Goal: Task Accomplishment & Management: Manage account settings

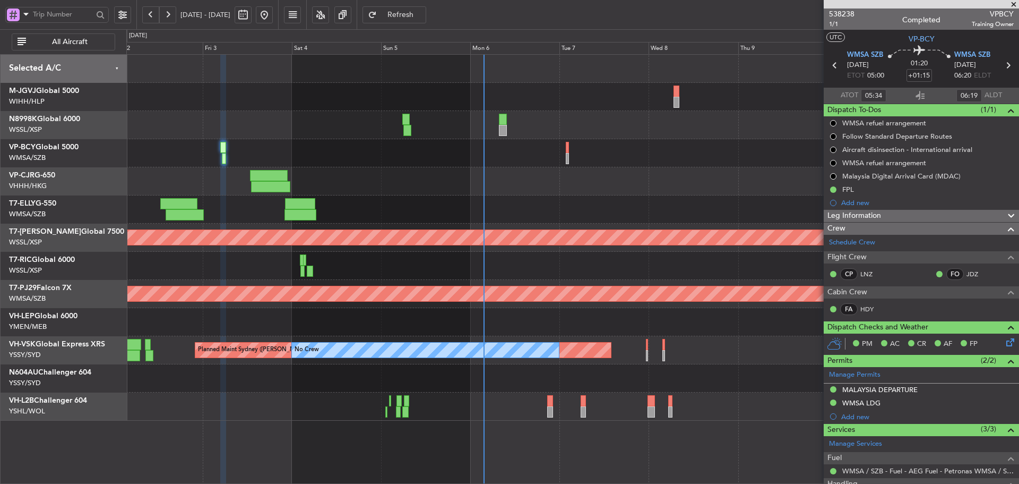
click at [1010, 3] on span at bounding box center [1014, 5] width 11 height 10
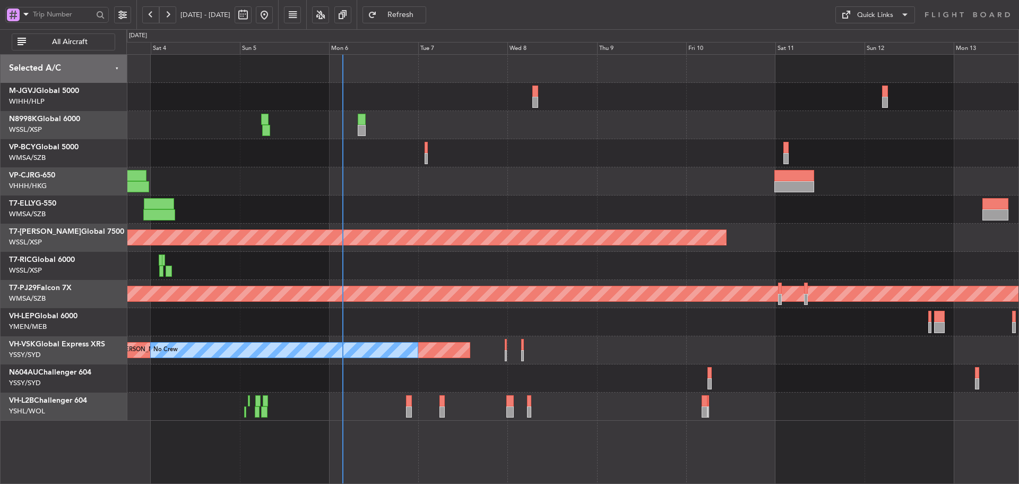
click at [557, 140] on div "Planned Maint [GEOGRAPHIC_DATA] (Seletar) Planned Maint [GEOGRAPHIC_DATA] (Sult…" at bounding box center [572, 238] width 892 height 366
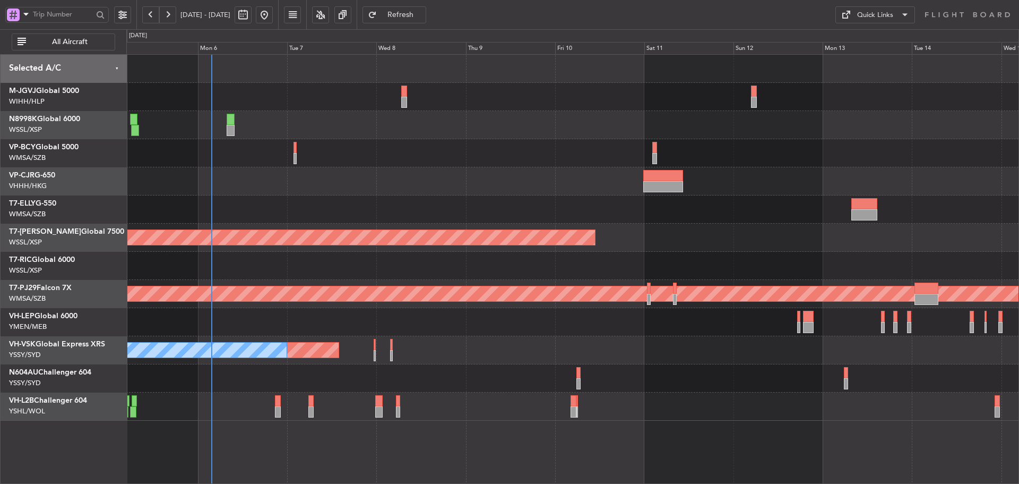
click at [899, 17] on span at bounding box center [905, 14] width 13 height 13
click at [865, 40] on button "Trip Builder" at bounding box center [876, 40] width 80 height 25
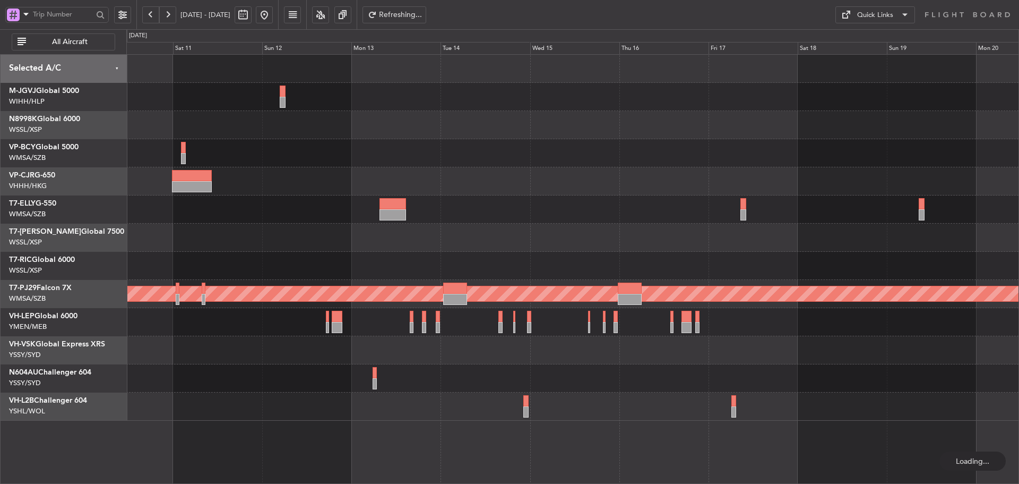
click at [319, 180] on div "Planned Maint [GEOGRAPHIC_DATA] (Seletar) Planned Maint [GEOGRAPHIC_DATA] (Sult…" at bounding box center [572, 238] width 892 height 366
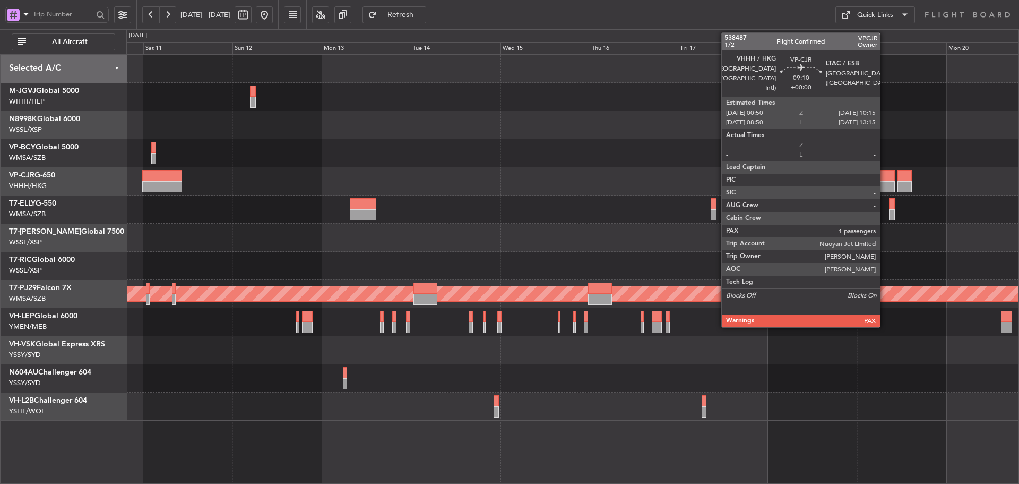
click at [885, 182] on div at bounding box center [877, 186] width 35 height 11
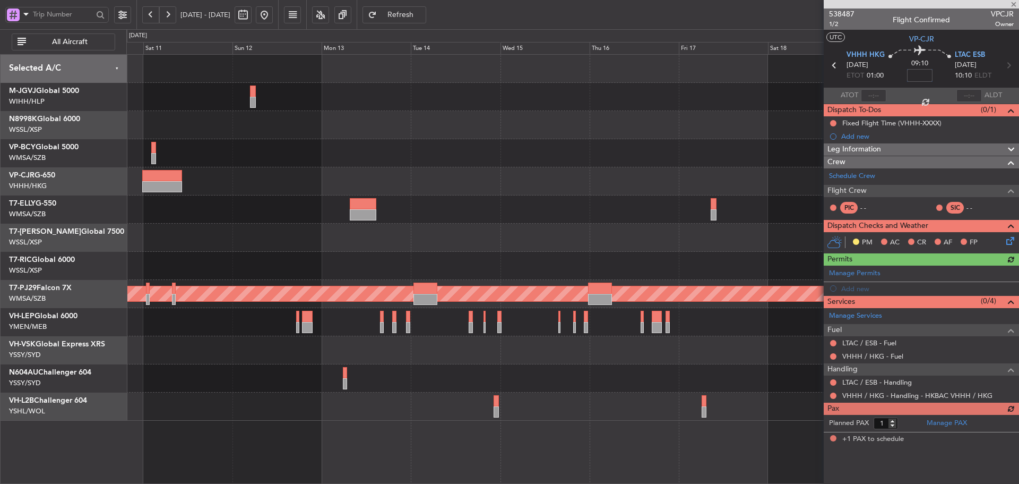
click at [919, 76] on input at bounding box center [919, 75] width 25 height 13
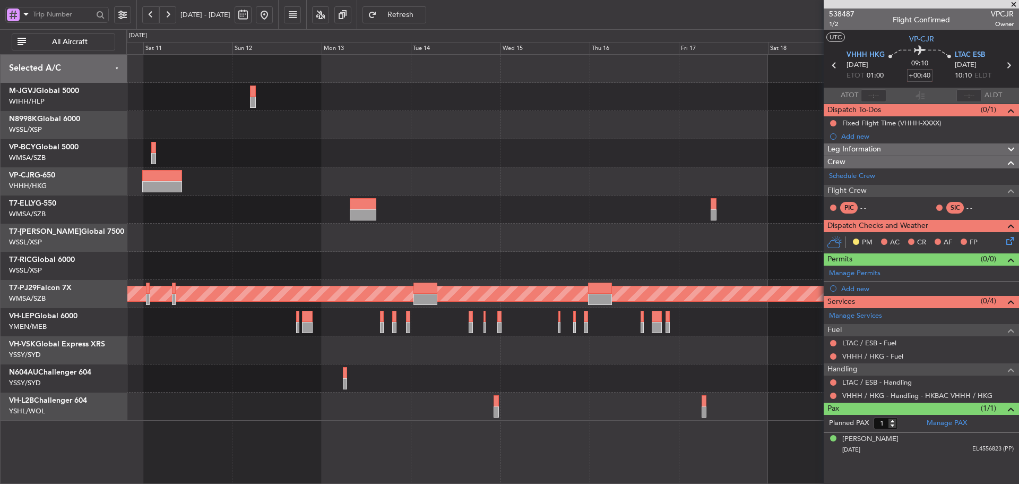
type input "+00:40"
click at [944, 97] on section "ATOT ALDT" at bounding box center [921, 96] width 195 height 16
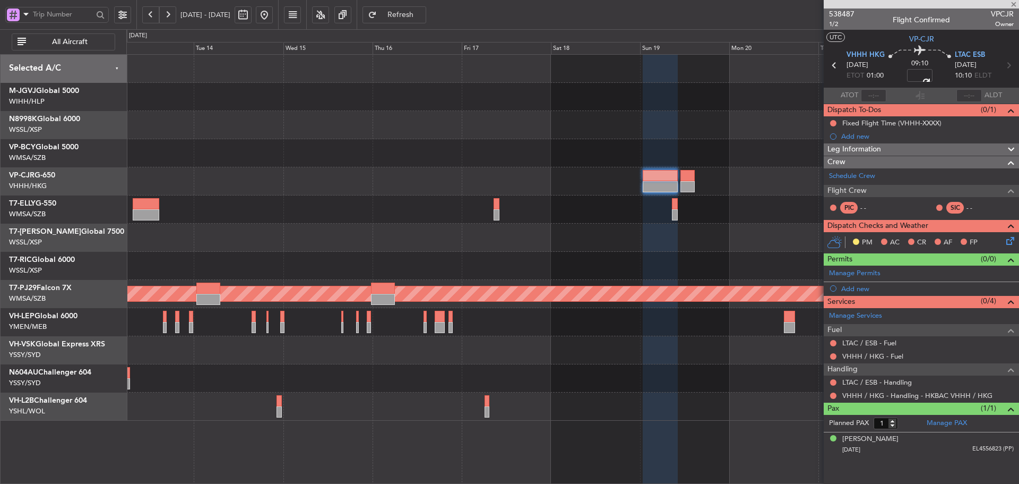
click at [541, 159] on div "Planned Maint [GEOGRAPHIC_DATA] (Sultan [PERSON_NAME] [PERSON_NAME] - Subang)" at bounding box center [572, 238] width 892 height 366
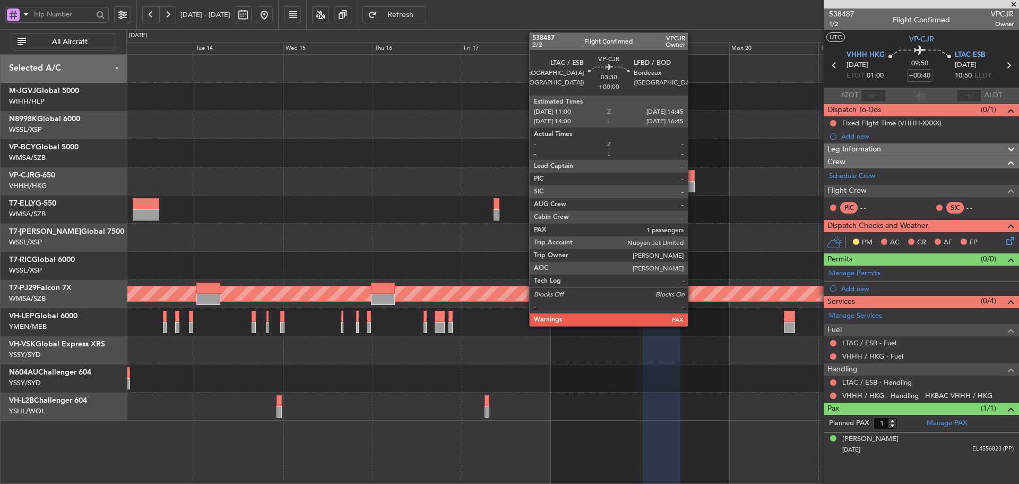
click at [691, 186] on div at bounding box center [688, 186] width 14 height 11
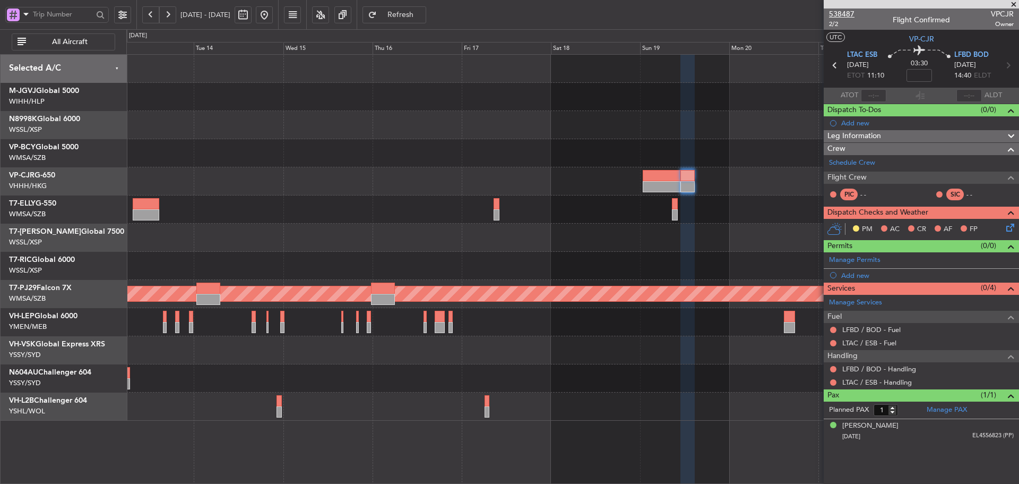
click at [842, 16] on span "538487" at bounding box center [841, 13] width 25 height 11
click at [417, 12] on span "Refresh" at bounding box center [401, 14] width 44 height 7
click at [416, 16] on span "Refreshing..." at bounding box center [401, 14] width 44 height 7
click at [919, 74] on input at bounding box center [919, 75] width 25 height 13
click at [891, 77] on div "03:30 -5" at bounding box center [919, 65] width 70 height 39
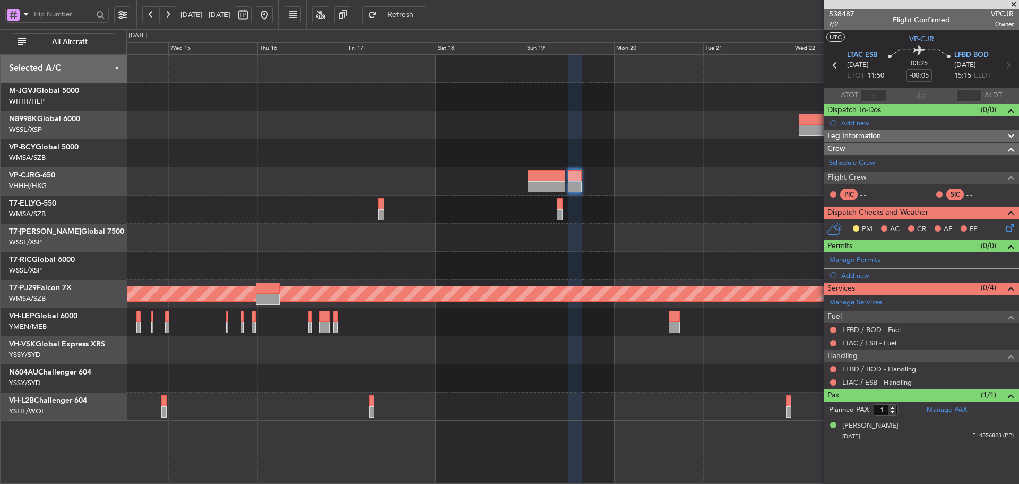
click at [453, 141] on div at bounding box center [572, 153] width 892 height 28
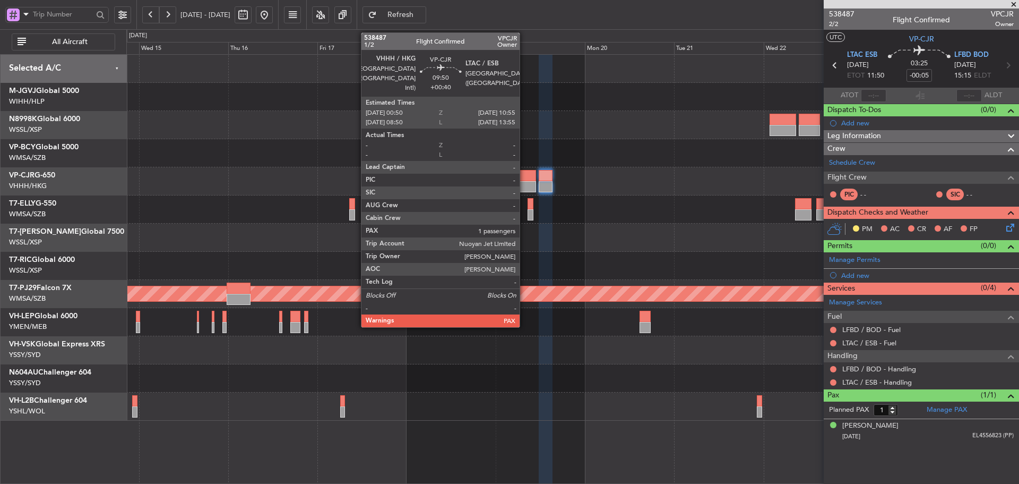
click at [524, 180] on div at bounding box center [517, 175] width 38 height 11
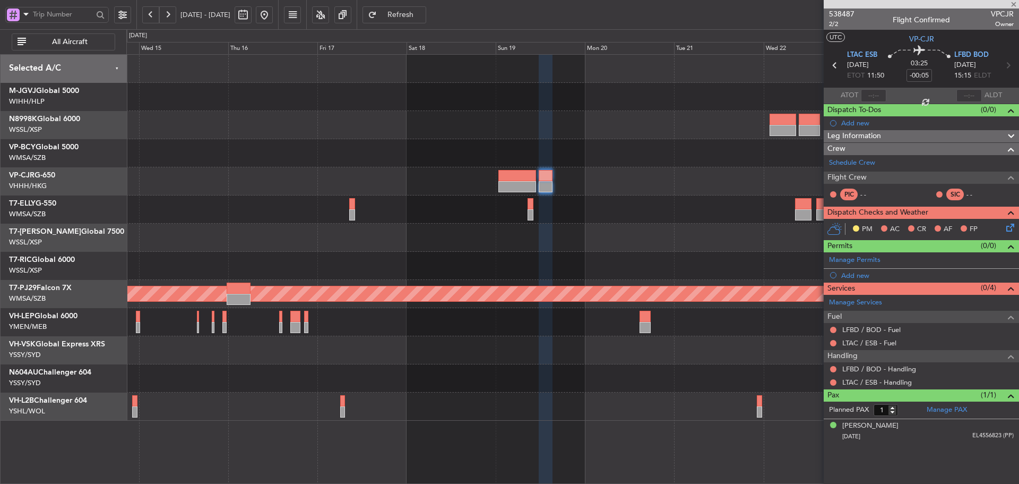
type input "+00:40"
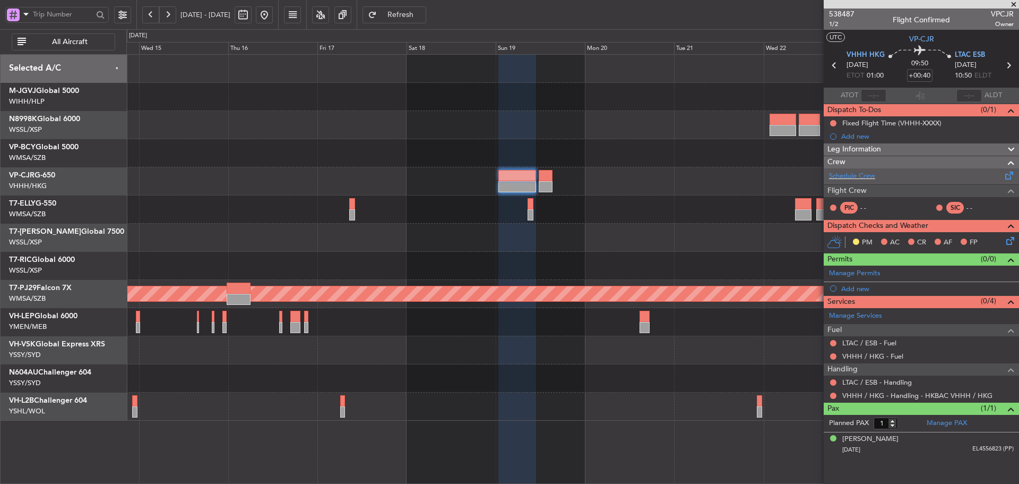
click at [876, 175] on div "Schedule Crew" at bounding box center [921, 176] width 195 height 16
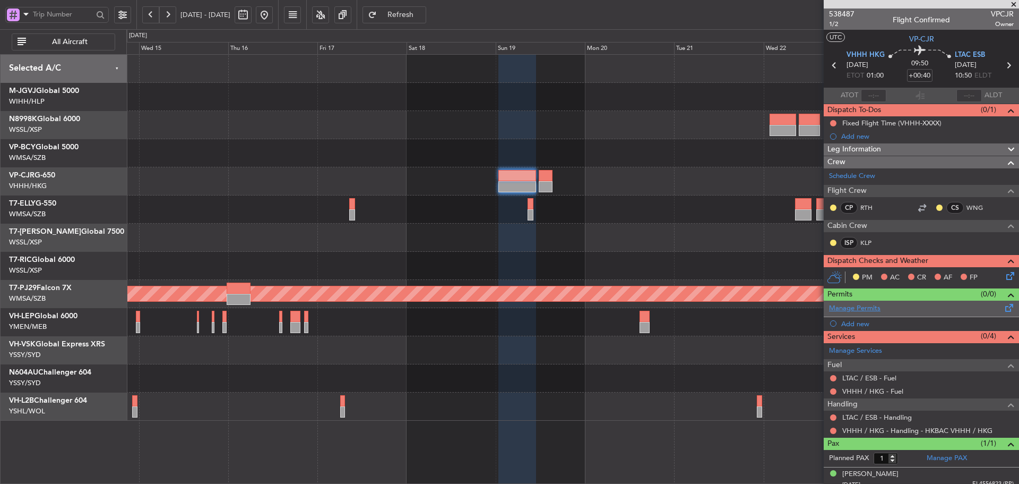
click at [855, 307] on link "Manage Permits" at bounding box center [854, 308] width 51 height 11
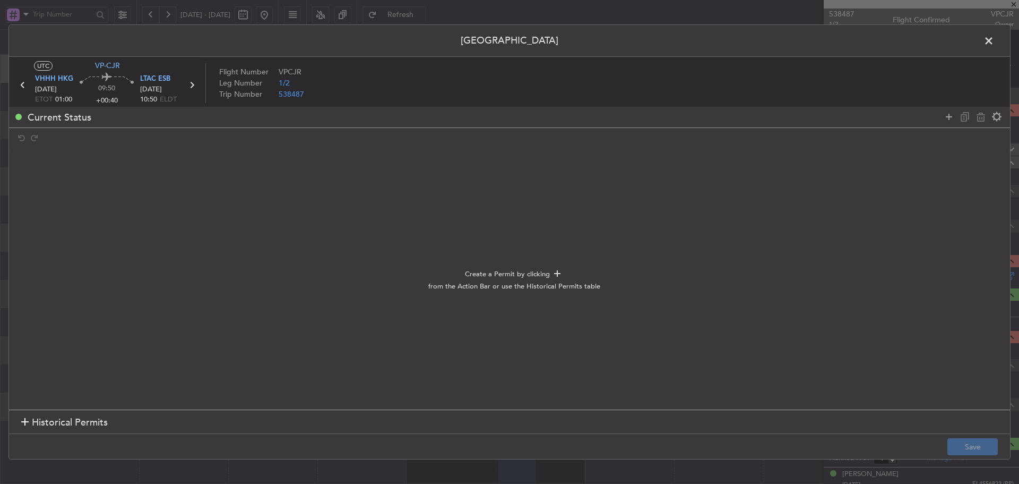
click at [21, 421] on div at bounding box center [24, 422] width 7 height 7
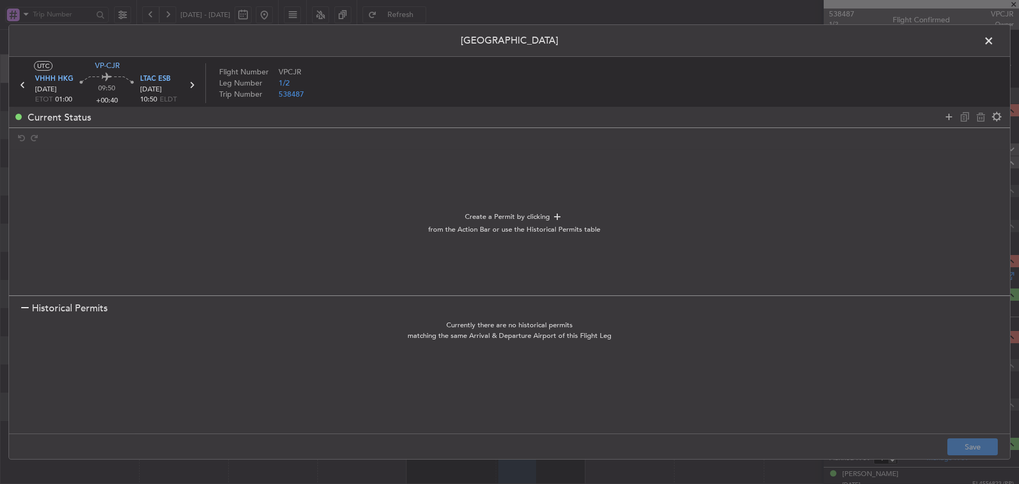
click at [20, 311] on section "Historical Permits" at bounding box center [509, 307] width 1001 height 25
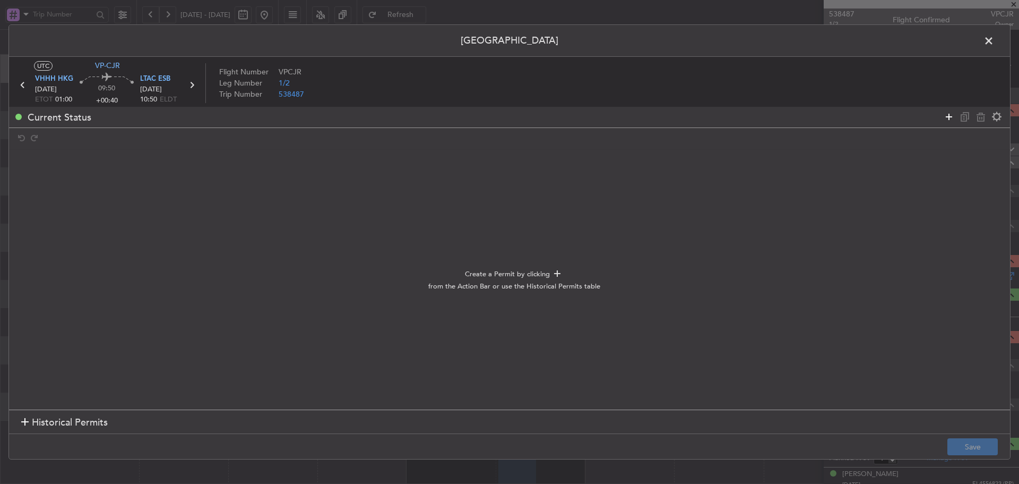
click at [951, 116] on icon at bounding box center [949, 116] width 13 height 13
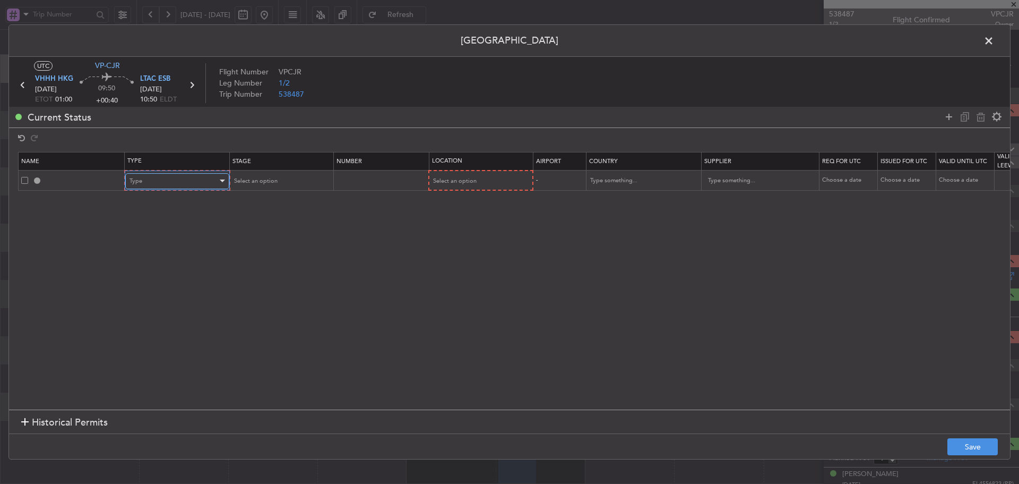
click at [204, 179] on div "Type" at bounding box center [174, 181] width 88 height 16
click at [171, 309] on span "Departure" at bounding box center [177, 309] width 94 height 16
click at [465, 179] on span "Select an option" at bounding box center [454, 181] width 44 height 8
click at [462, 201] on span "Departure" at bounding box center [480, 203] width 94 height 16
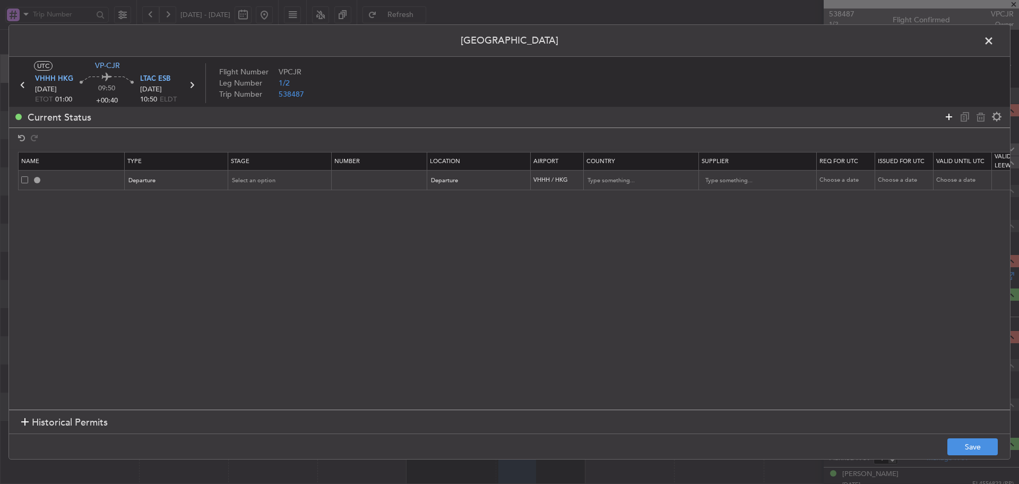
click at [950, 115] on icon at bounding box center [949, 116] width 13 height 13
click at [171, 200] on div "Type" at bounding box center [174, 201] width 88 height 16
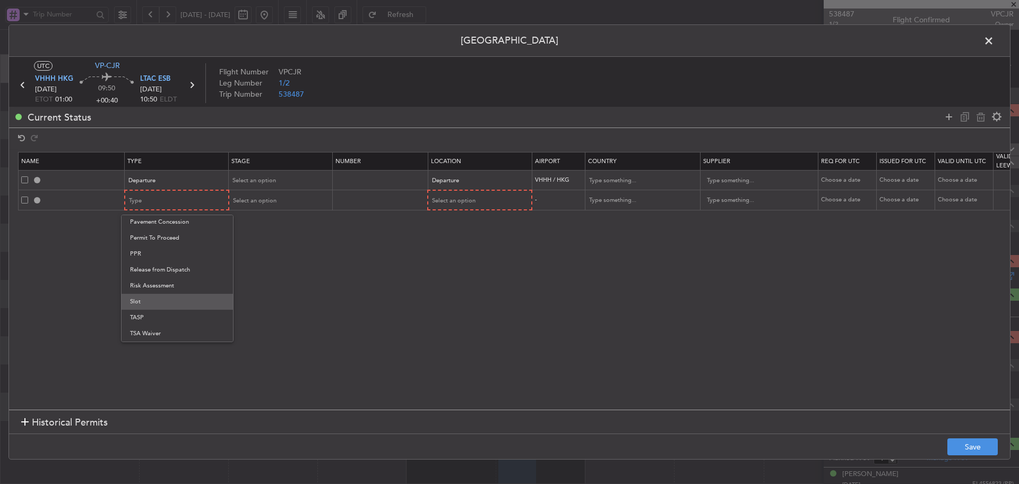
click at [159, 303] on span "Slot" at bounding box center [177, 302] width 94 height 16
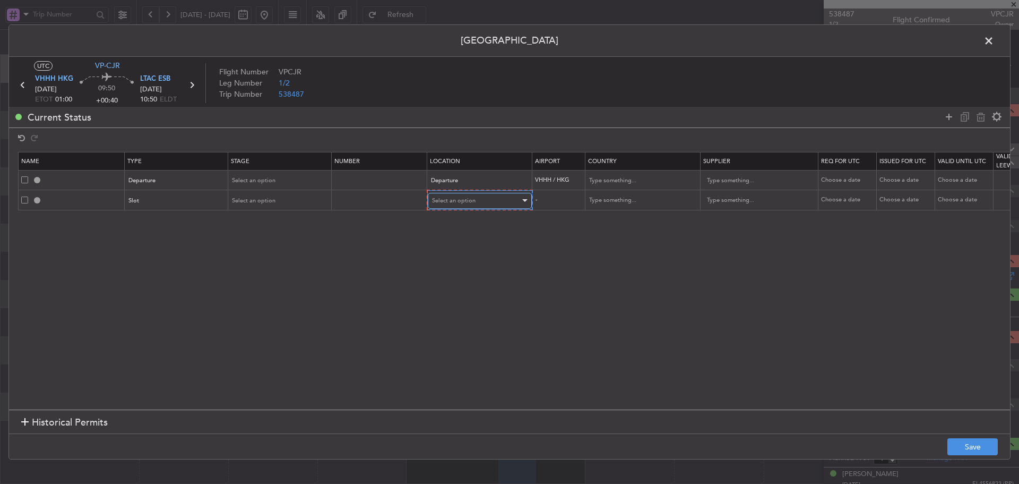
click at [476, 196] on div "Select an option" at bounding box center [476, 201] width 88 height 16
click at [466, 218] on span "Departure" at bounding box center [480, 223] width 94 height 16
click at [951, 118] on icon at bounding box center [949, 116] width 13 height 13
click at [197, 223] on div "Type" at bounding box center [174, 220] width 88 height 16
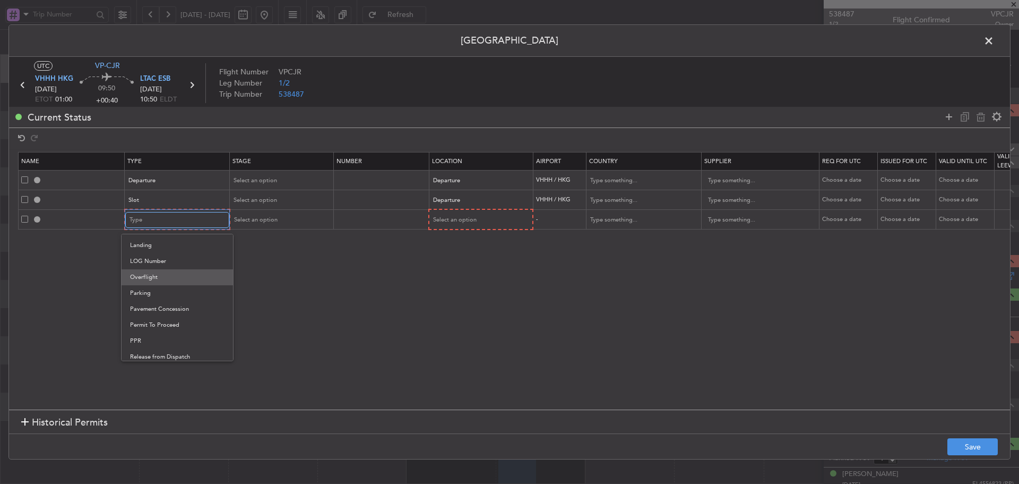
scroll to position [268, 0]
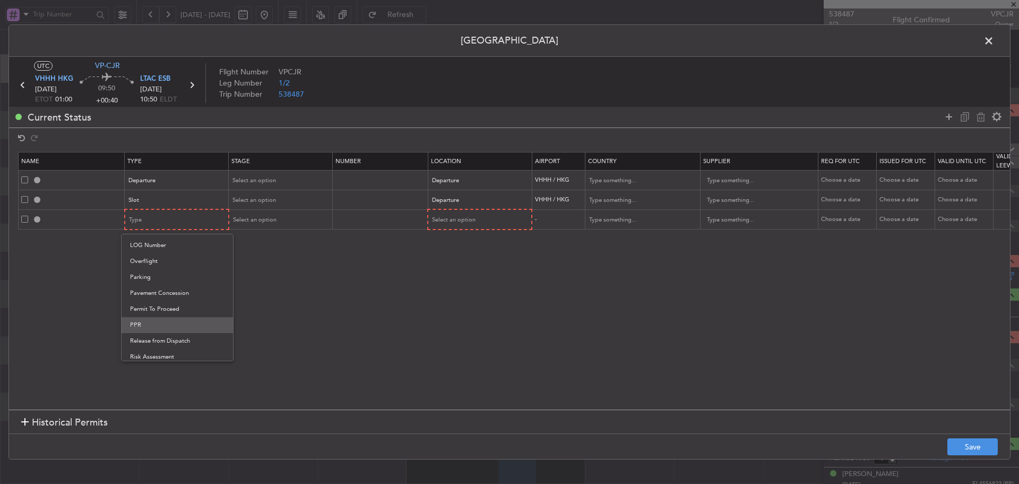
click at [168, 320] on span "PPR" at bounding box center [177, 325] width 94 height 16
click at [501, 229] on table "Name Type Stage Number Location Airport Country Supplier Req For Utc Issued For…" at bounding box center [695, 191] width 1355 height 78
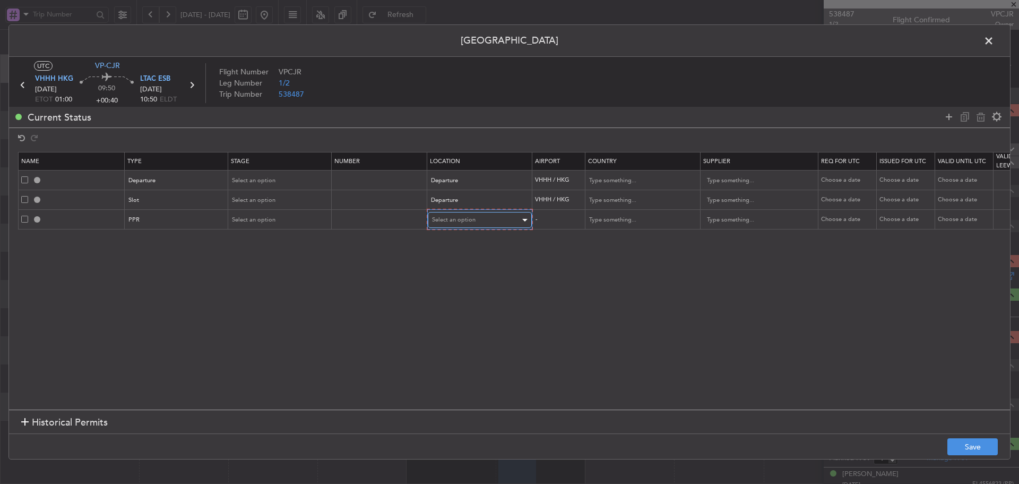
click at [496, 226] on div "Select an option" at bounding box center [476, 220] width 88 height 16
click at [482, 244] on span "Departure" at bounding box center [480, 242] width 94 height 16
click at [949, 115] on icon at bounding box center [949, 116] width 13 height 13
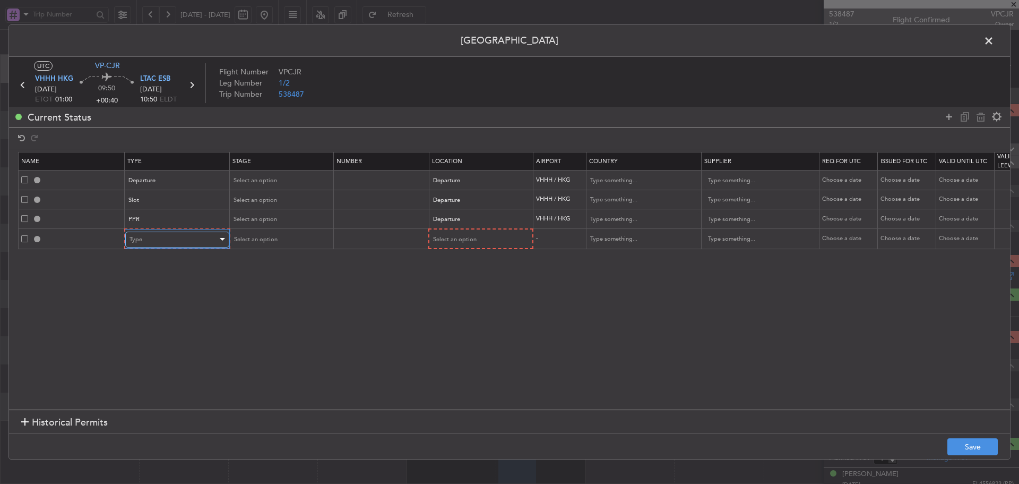
click at [207, 234] on div "Type" at bounding box center [174, 239] width 88 height 16
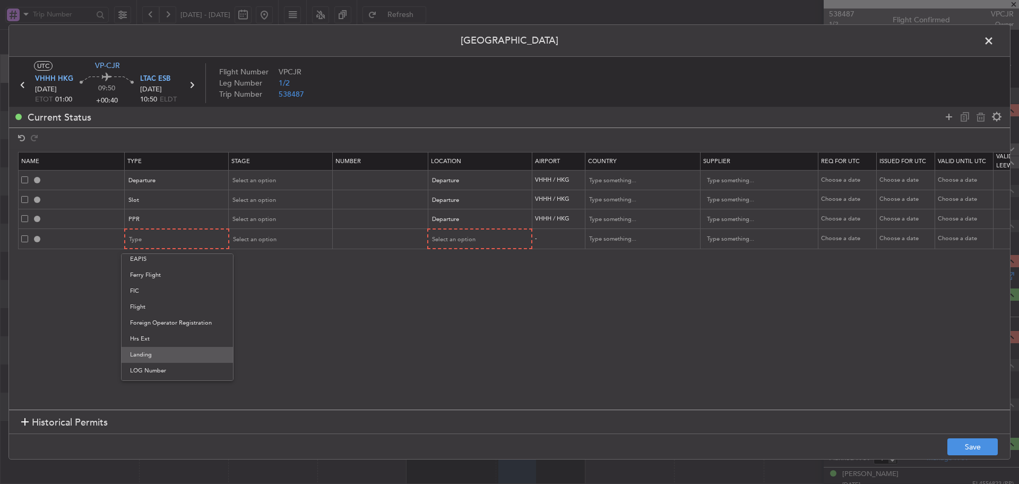
click at [161, 355] on span "Landing" at bounding box center [177, 355] width 94 height 16
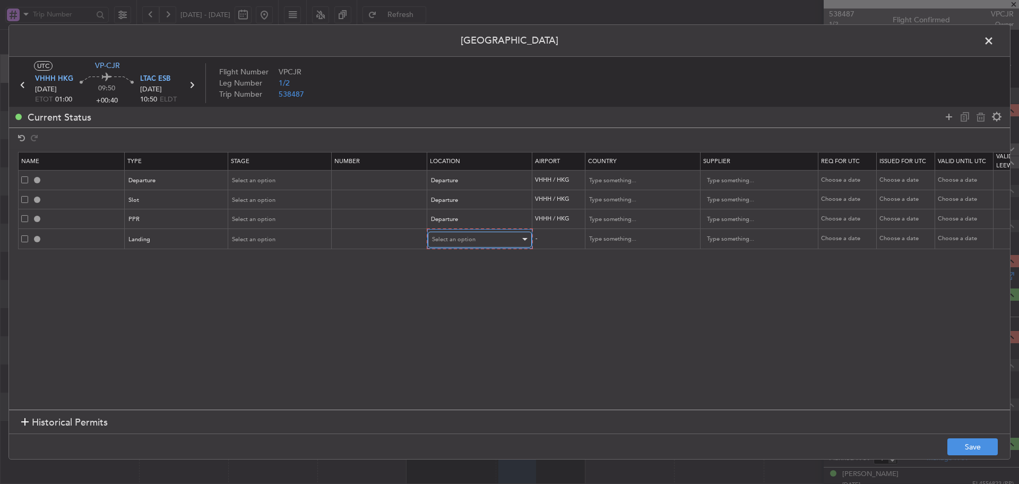
click at [461, 236] on span "Select an option" at bounding box center [454, 239] width 44 height 8
click at [455, 295] on span "Arrival" at bounding box center [480, 294] width 94 height 16
click at [948, 114] on icon at bounding box center [949, 116] width 13 height 13
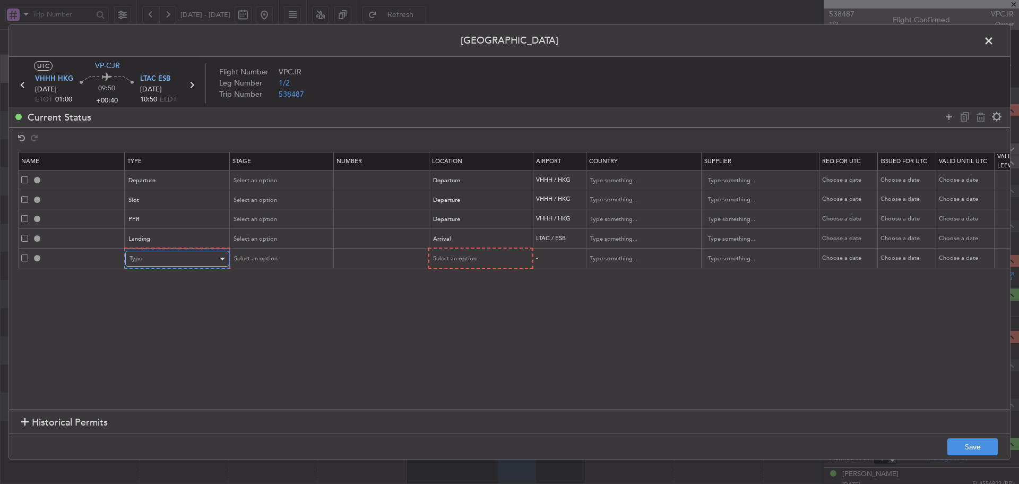
click at [167, 254] on div "Type" at bounding box center [174, 259] width 88 height 16
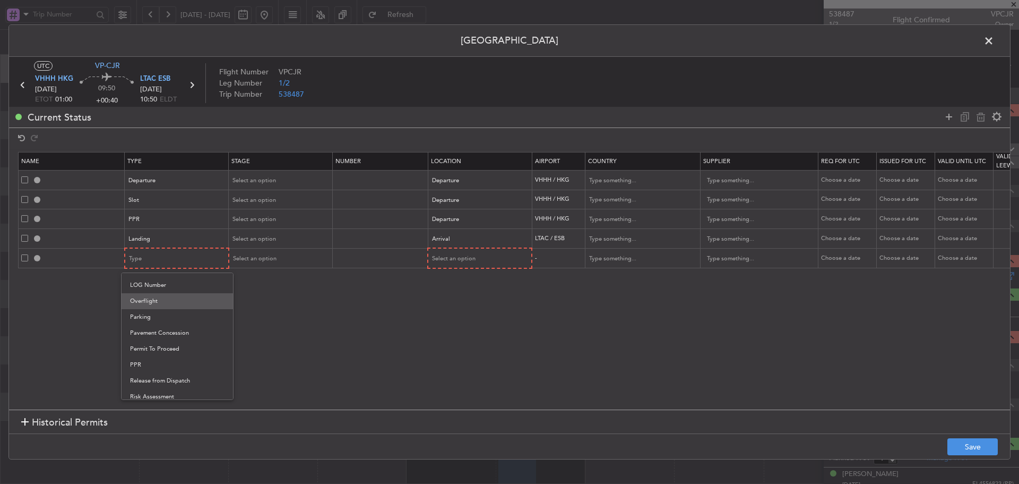
click at [155, 305] on span "Overflight" at bounding box center [177, 301] width 94 height 16
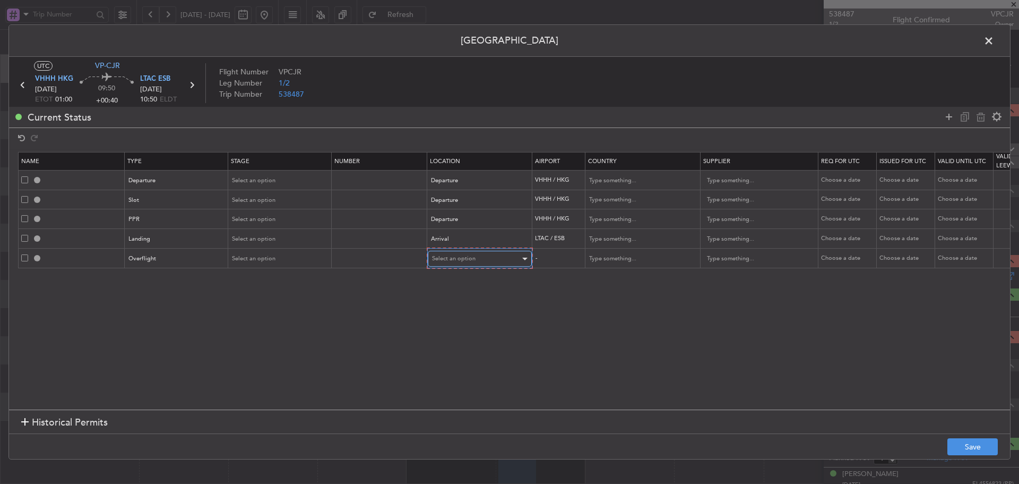
click at [462, 251] on div "Select an option" at bounding box center [476, 259] width 88 height 16
click at [445, 343] on span "Enroute" at bounding box center [480, 345] width 94 height 16
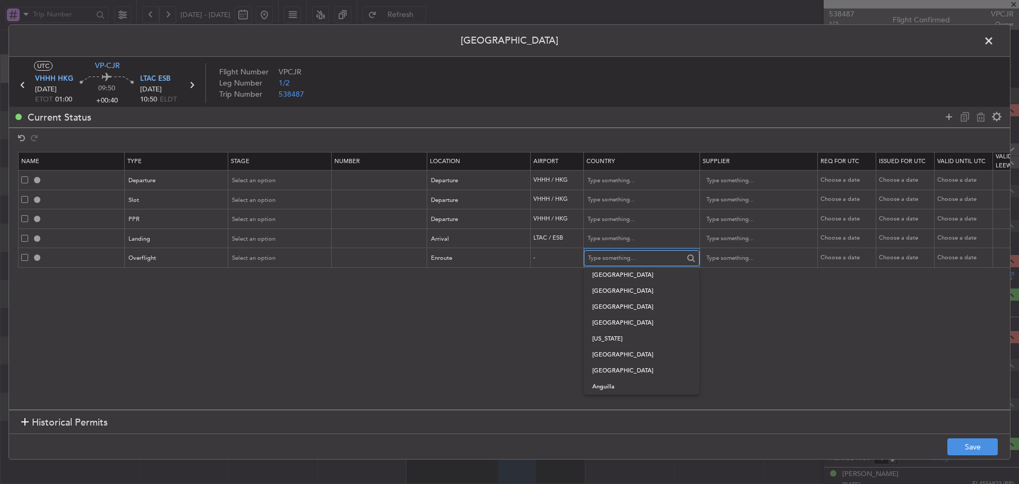
click at [638, 257] on input "text" at bounding box center [636, 258] width 96 height 16
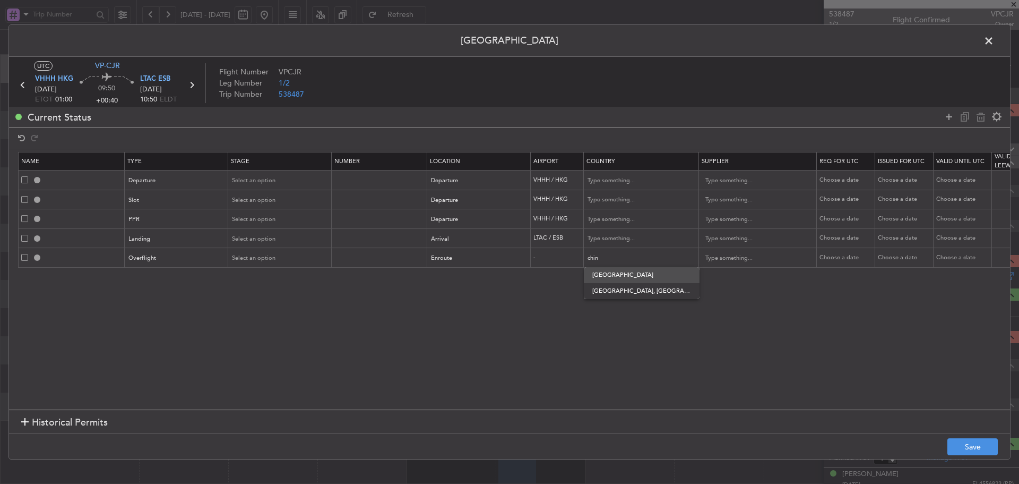
click at [620, 282] on span "[GEOGRAPHIC_DATA]" at bounding box center [641, 275] width 99 height 16
type input "[GEOGRAPHIC_DATA]"
click at [950, 116] on icon at bounding box center [949, 116] width 13 height 13
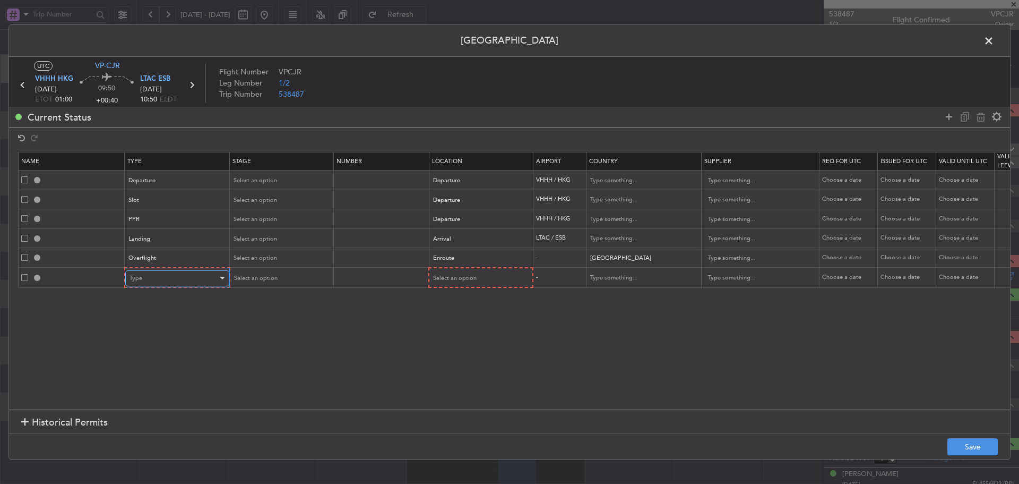
click at [169, 277] on div "Type" at bounding box center [174, 278] width 88 height 16
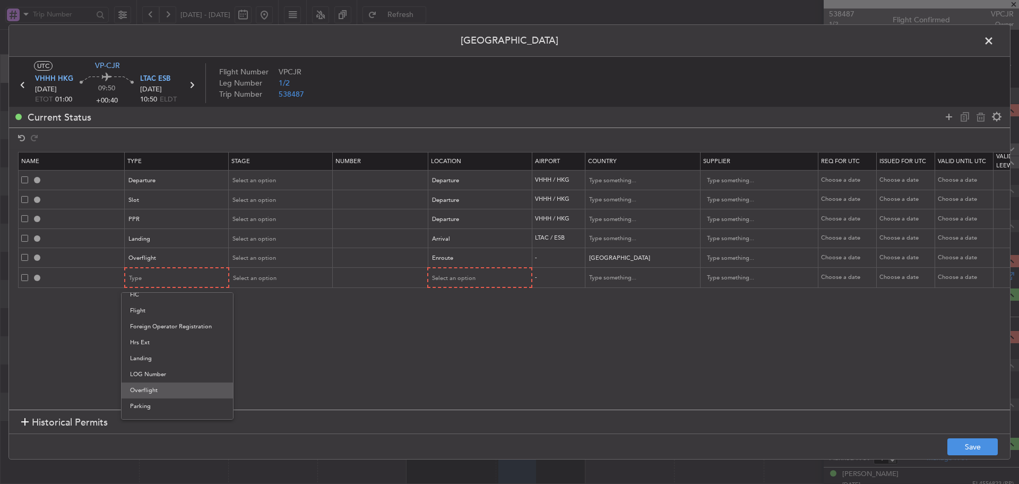
click at [176, 396] on span "Overflight" at bounding box center [177, 390] width 94 height 16
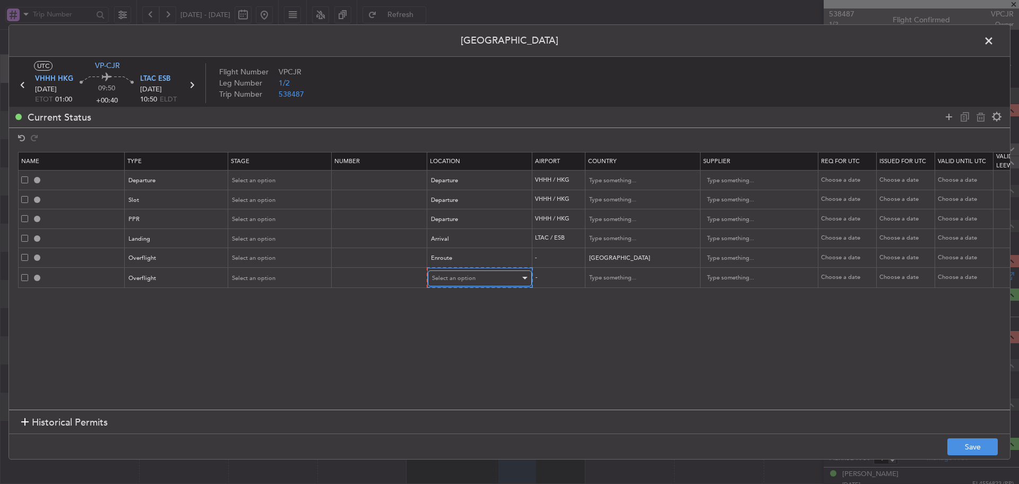
click at [438, 286] on div "Select an option" at bounding box center [476, 278] width 88 height 16
click at [454, 359] on span "Enroute" at bounding box center [480, 364] width 94 height 16
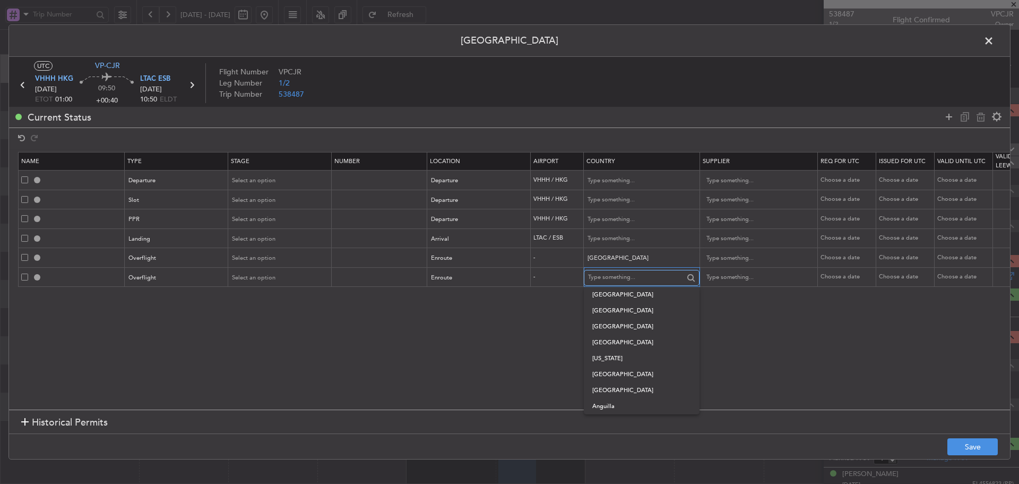
click at [601, 272] on input "text" at bounding box center [636, 278] width 96 height 16
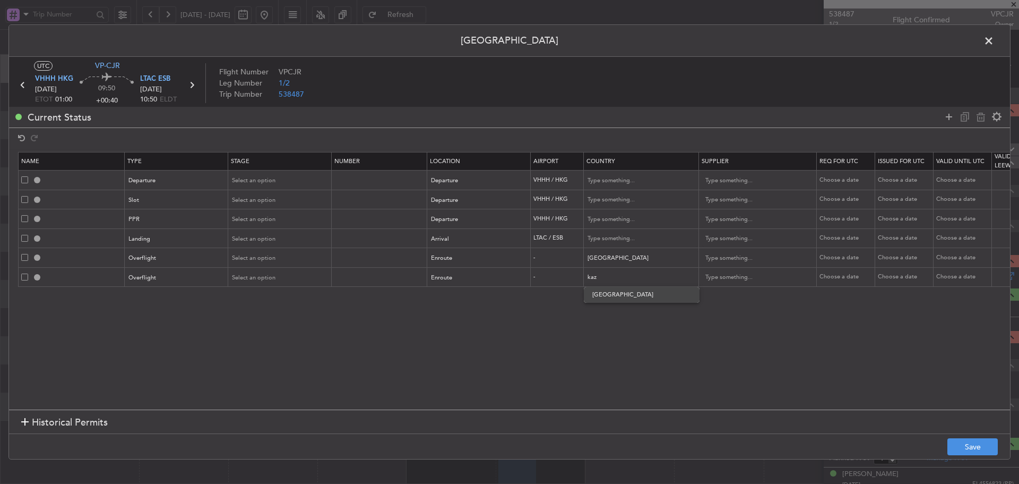
click at [612, 294] on span "[GEOGRAPHIC_DATA]" at bounding box center [641, 295] width 99 height 16
type input "[GEOGRAPHIC_DATA]"
click at [949, 119] on icon at bounding box center [949, 116] width 13 height 13
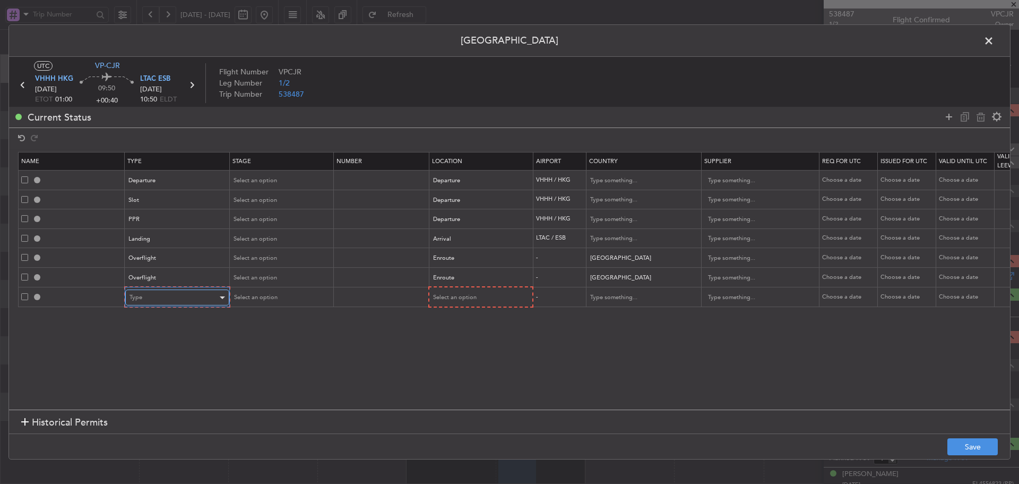
click at [158, 295] on div "Type" at bounding box center [174, 297] width 88 height 16
click at [152, 400] on span "LOG Number" at bounding box center [177, 393] width 94 height 16
click at [152, 400] on section "Name Type Stage Number Location Airport Country Supplier Req For Utc Issued For…" at bounding box center [509, 279] width 1001 height 260
click at [156, 295] on span "LOG Number" at bounding box center [147, 297] width 36 height 8
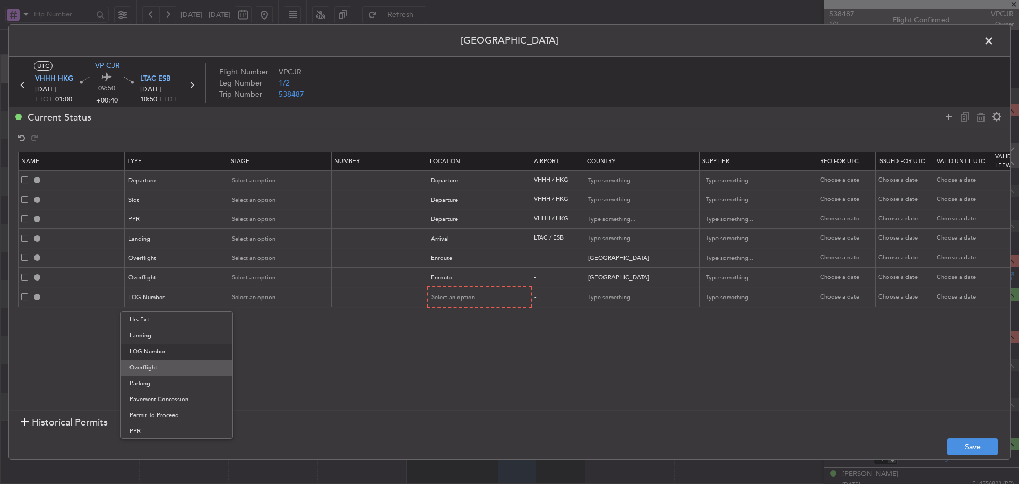
click at [154, 370] on span "Overflight" at bounding box center [177, 367] width 94 height 16
click at [477, 292] on div "Select an option" at bounding box center [476, 297] width 88 height 16
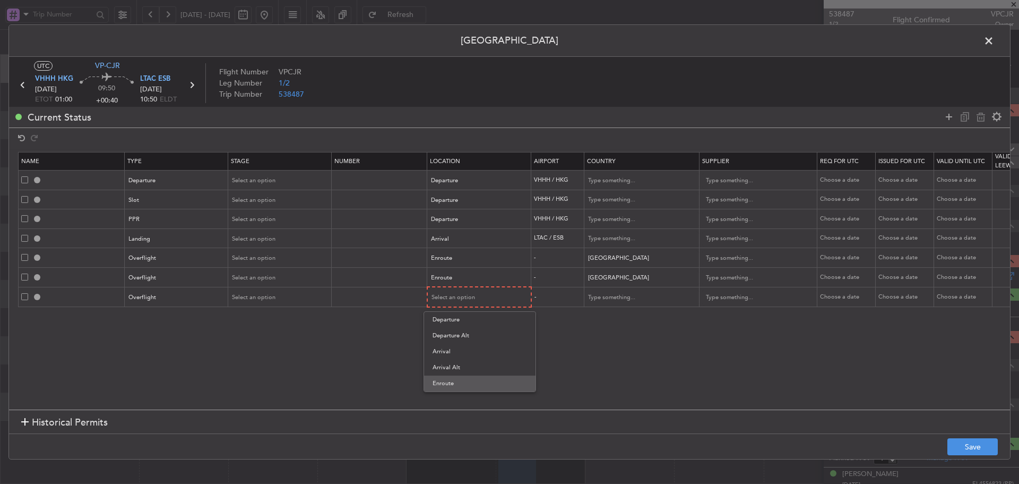
click at [455, 380] on span "Enroute" at bounding box center [480, 383] width 94 height 16
click at [626, 294] on input "text" at bounding box center [636, 297] width 96 height 16
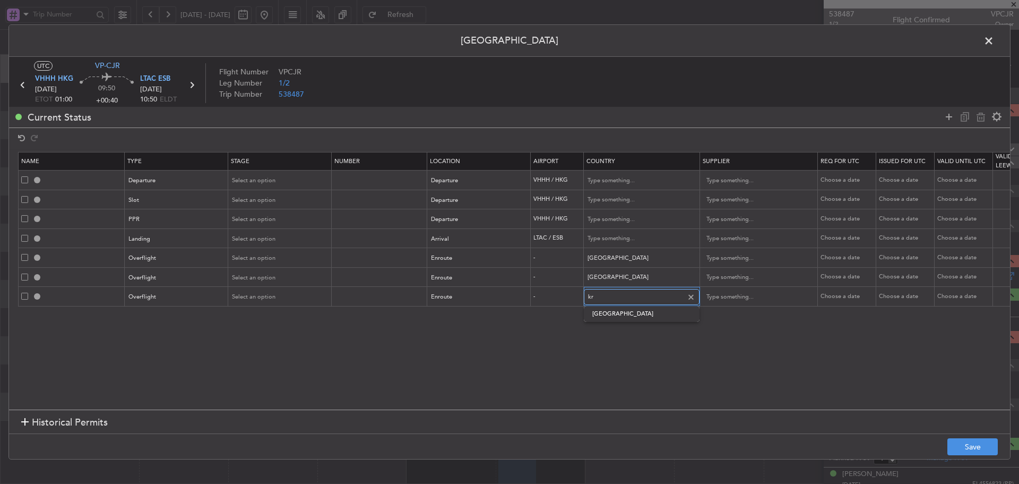
type input "k"
drag, startPoint x: 597, startPoint y: 317, endPoint x: 594, endPoint y: 323, distance: 6.9
click at [598, 317] on span "[GEOGRAPHIC_DATA]" at bounding box center [641, 314] width 99 height 16
type input "[GEOGRAPHIC_DATA]"
click at [950, 120] on icon at bounding box center [949, 116] width 13 height 13
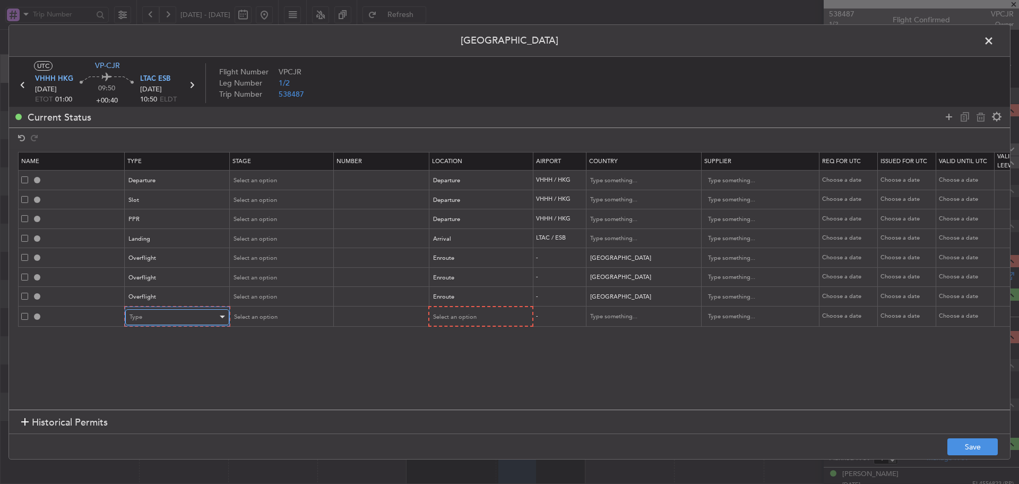
click at [155, 311] on div "Type" at bounding box center [174, 317] width 88 height 16
click at [169, 424] on span "Overflight" at bounding box center [177, 429] width 94 height 16
click at [453, 317] on span "Select an option" at bounding box center [454, 317] width 44 height 8
click at [450, 400] on span "Enroute" at bounding box center [480, 403] width 94 height 16
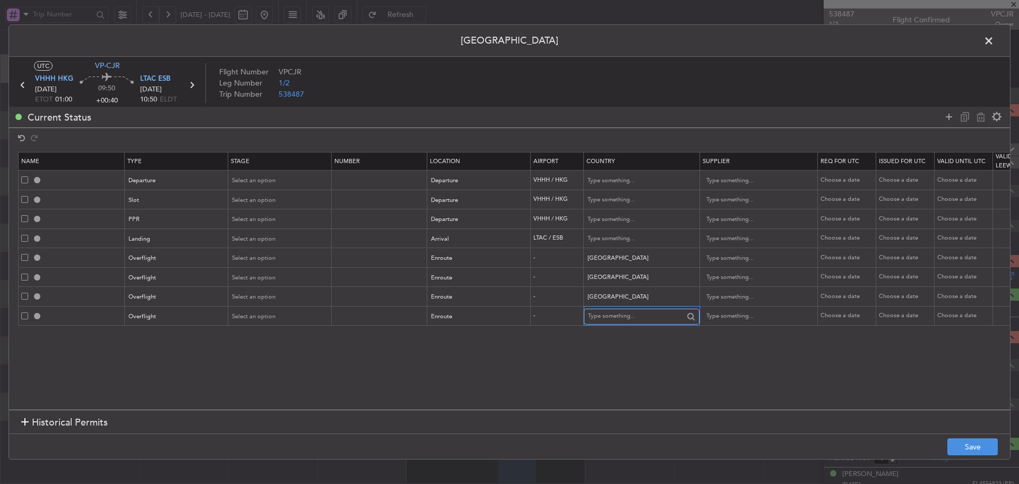
click at [615, 314] on input "text" at bounding box center [636, 316] width 96 height 16
drag, startPoint x: 598, startPoint y: 334, endPoint x: 625, endPoint y: 322, distance: 30.0
click at [598, 334] on span "[GEOGRAPHIC_DATA]" at bounding box center [641, 333] width 99 height 16
type input "[GEOGRAPHIC_DATA]"
click at [943, 120] on icon at bounding box center [949, 116] width 13 height 13
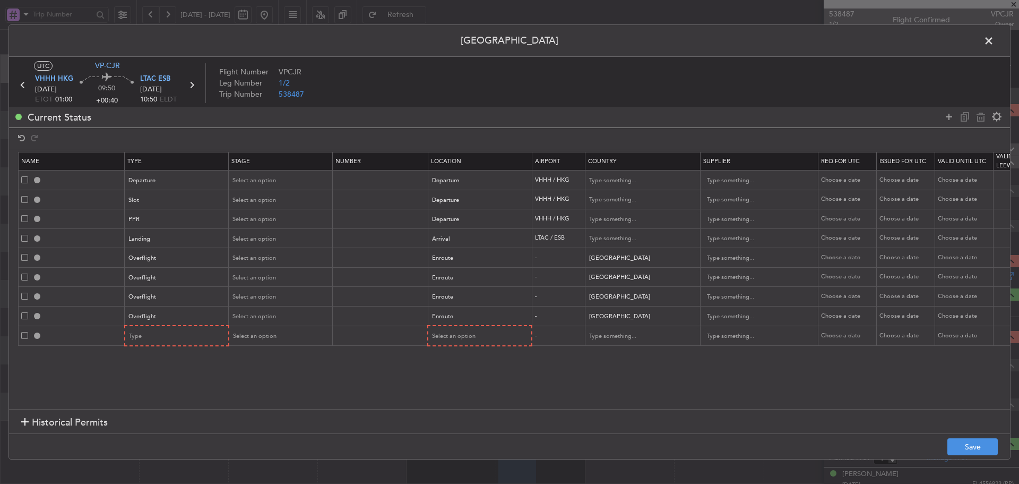
click at [174, 348] on section "Name Type Stage Number Location Airport Country Supplier Req For Utc Issued For…" at bounding box center [509, 279] width 1001 height 260
click at [178, 332] on div "Type" at bounding box center [174, 336] width 88 height 16
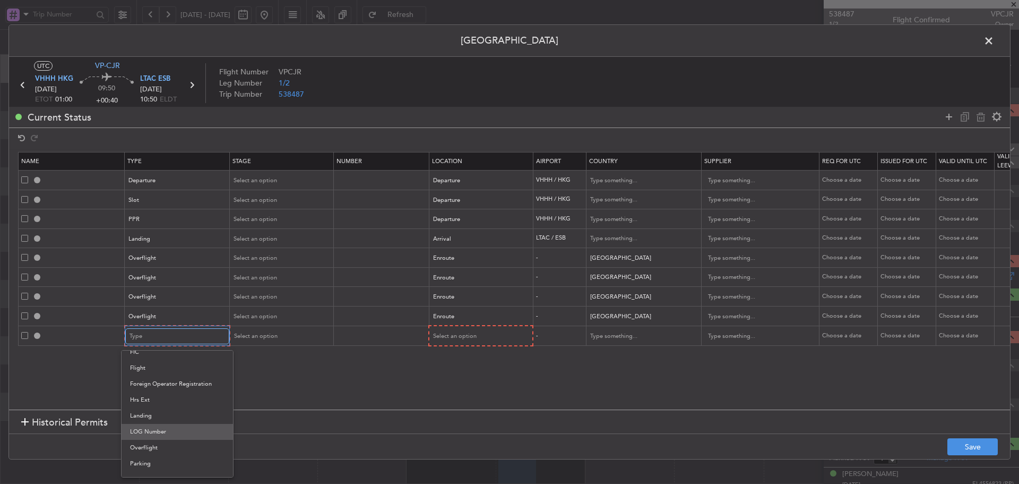
scroll to position [212, 0]
click at [155, 435] on span "Overflight" at bounding box center [177, 433] width 94 height 16
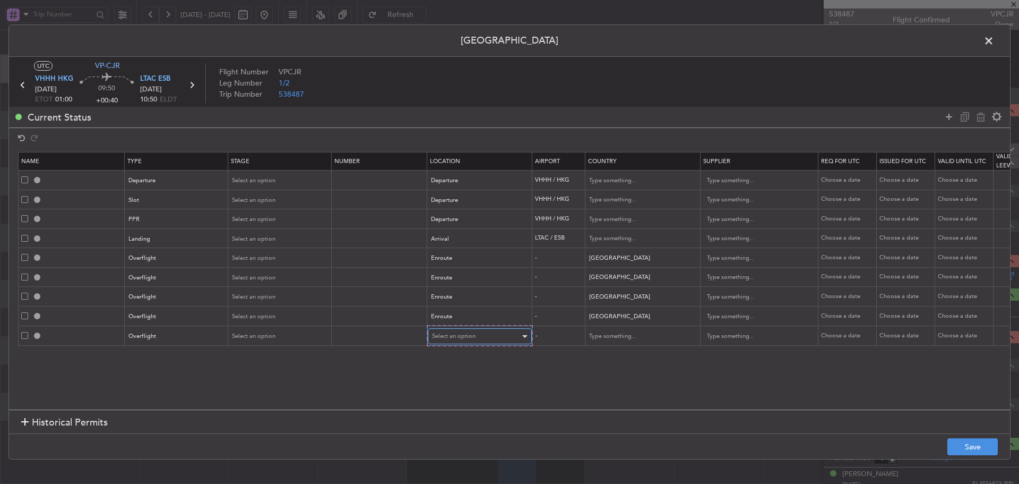
click at [455, 339] on span "Select an option" at bounding box center [454, 336] width 44 height 8
click at [437, 423] on span "Enroute" at bounding box center [480, 422] width 94 height 16
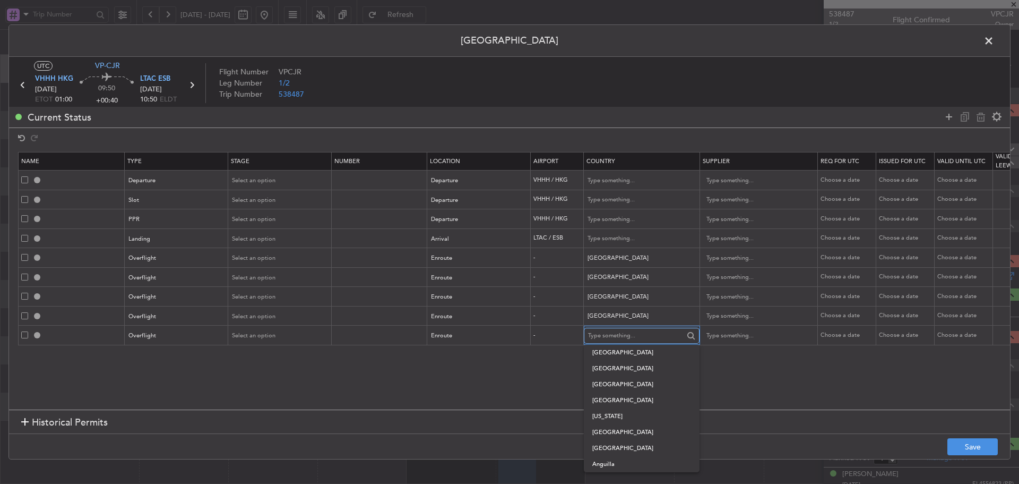
click at [598, 328] on input "text" at bounding box center [636, 336] width 96 height 16
click at [637, 404] on span "[GEOGRAPHIC_DATA]" at bounding box center [641, 400] width 99 height 16
type input "[GEOGRAPHIC_DATA]"
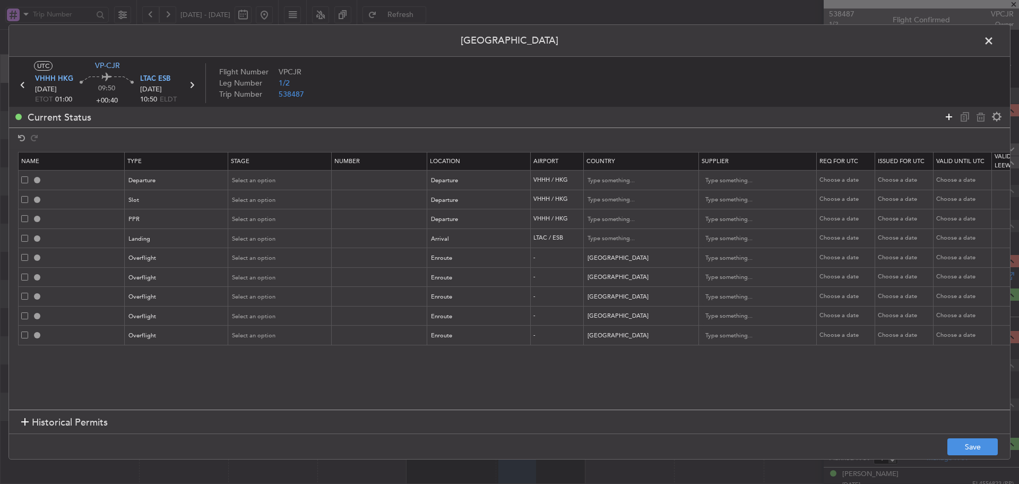
click at [943, 118] on icon at bounding box center [949, 116] width 13 height 13
click at [176, 357] on div "Type" at bounding box center [174, 356] width 88 height 16
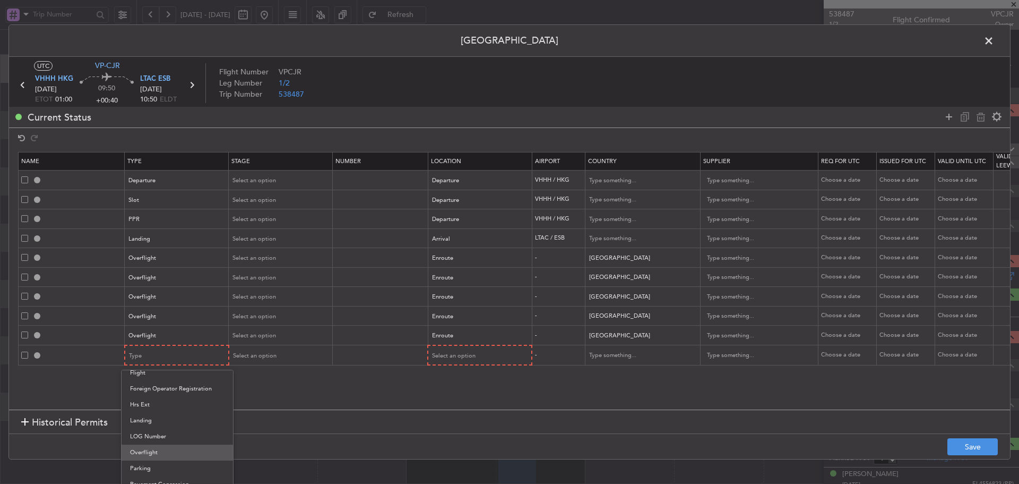
click at [167, 447] on span "Overflight" at bounding box center [177, 452] width 94 height 16
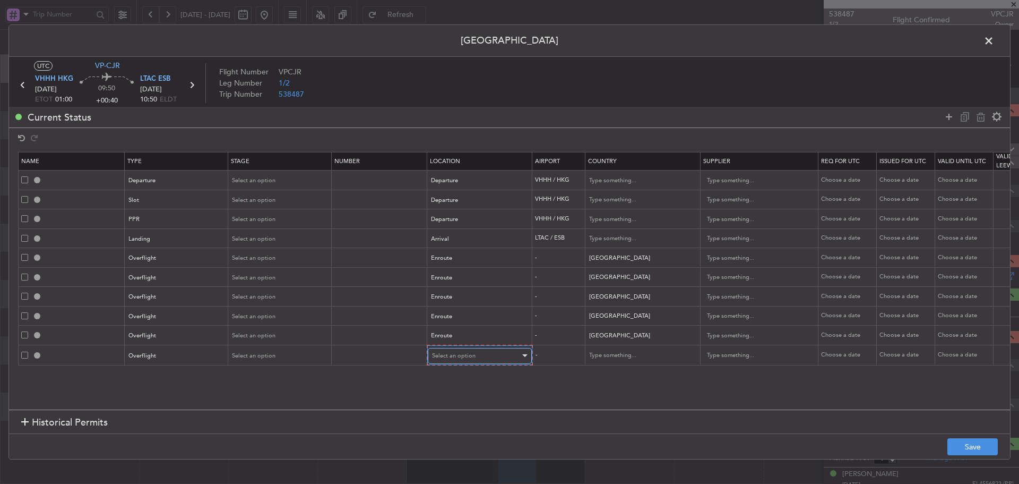
click at [454, 355] on span "Select an option" at bounding box center [454, 355] width 44 height 8
click at [458, 439] on span "Enroute" at bounding box center [480, 442] width 94 height 16
click at [619, 355] on input "text" at bounding box center [636, 355] width 96 height 16
click at [611, 377] on span "[GEOGRAPHIC_DATA]" at bounding box center [641, 372] width 99 height 16
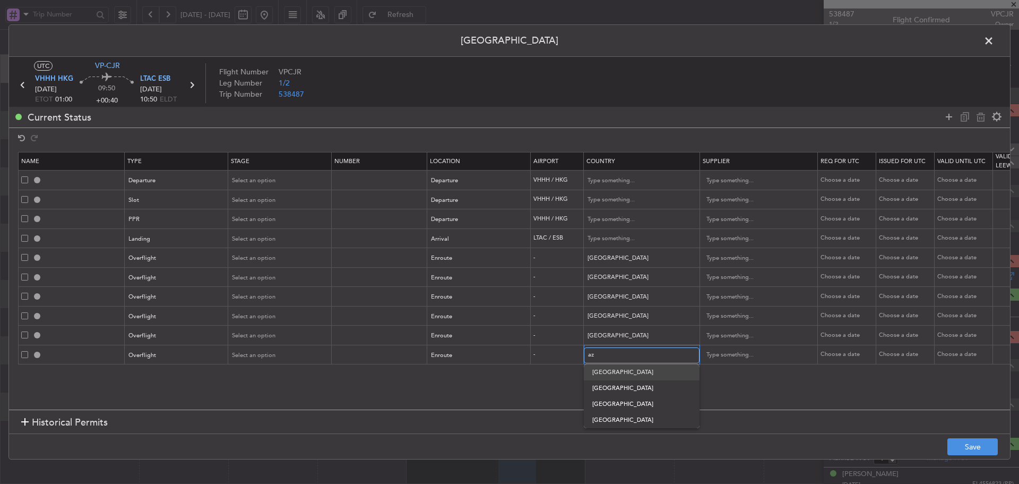
type input "[GEOGRAPHIC_DATA]"
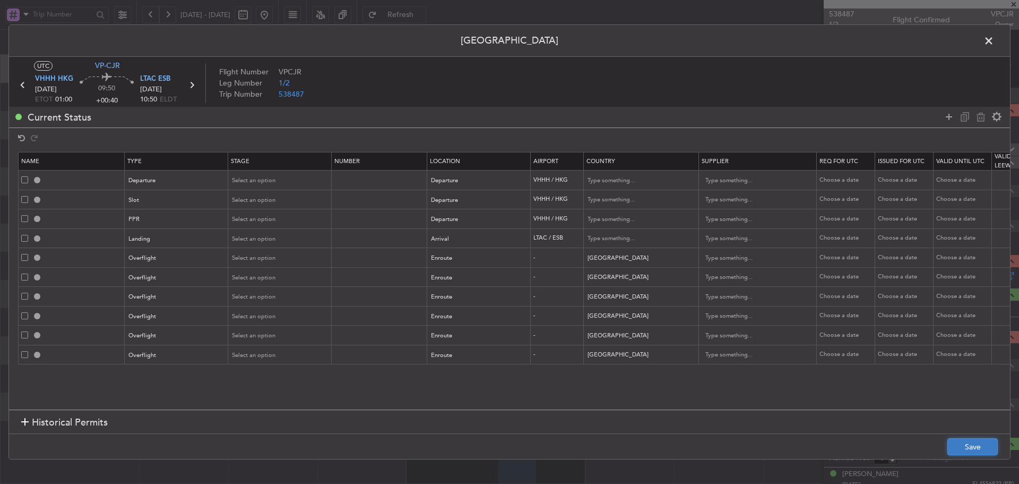
click at [969, 448] on button "Save" at bounding box center [973, 446] width 50 height 17
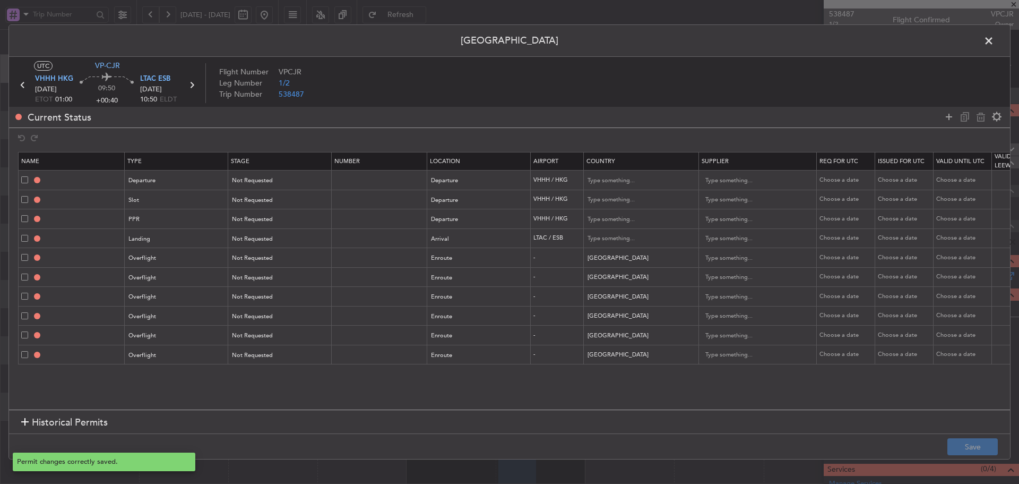
type input "DEPARTURE"
type input "[GEOGRAPHIC_DATA]"
type input "NNN"
type input "VHHH DEP SLOT"
type input "[GEOGRAPHIC_DATA]"
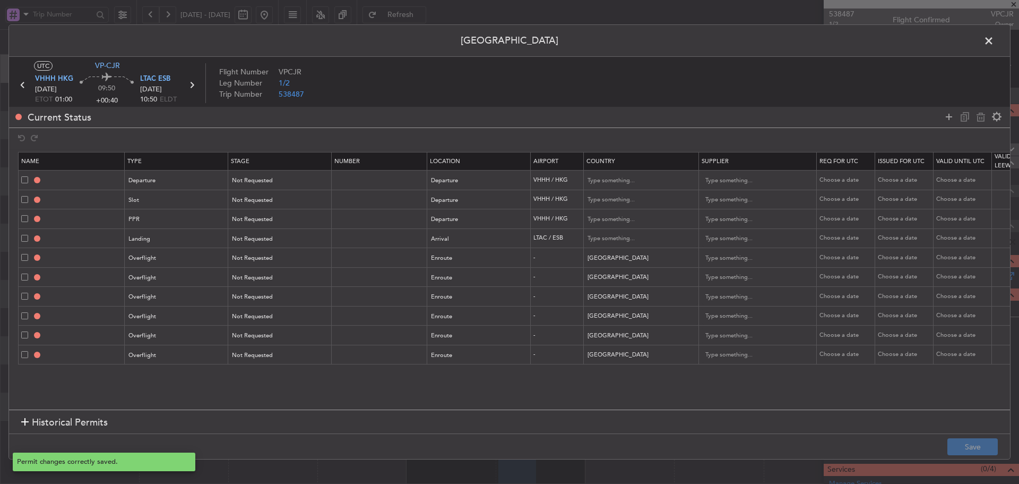
type input "NNN"
type input "VHHH PPR"
type input "[GEOGRAPHIC_DATA]"
type input "NNN"
type input "LTAC LDG"
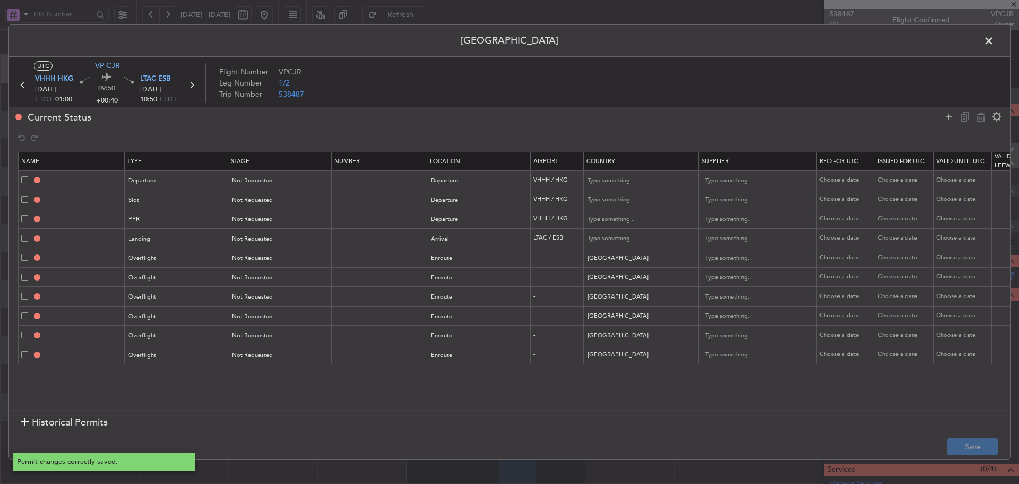
type input "[GEOGRAPHIC_DATA]"
type input "NNN"
type input "CHINA OVF"
type input "NNN"
type input "3"
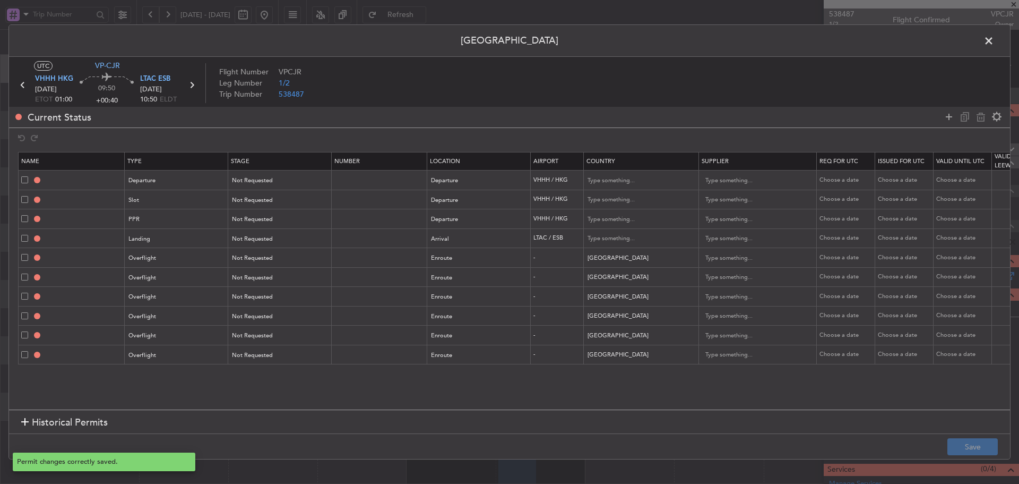
type input "KAZAKHSTAN OVF"
type input "NNN"
type input "KYRGYZSTAN OVF"
type input "NNN"
type input "UZBEKISTAN OVF"
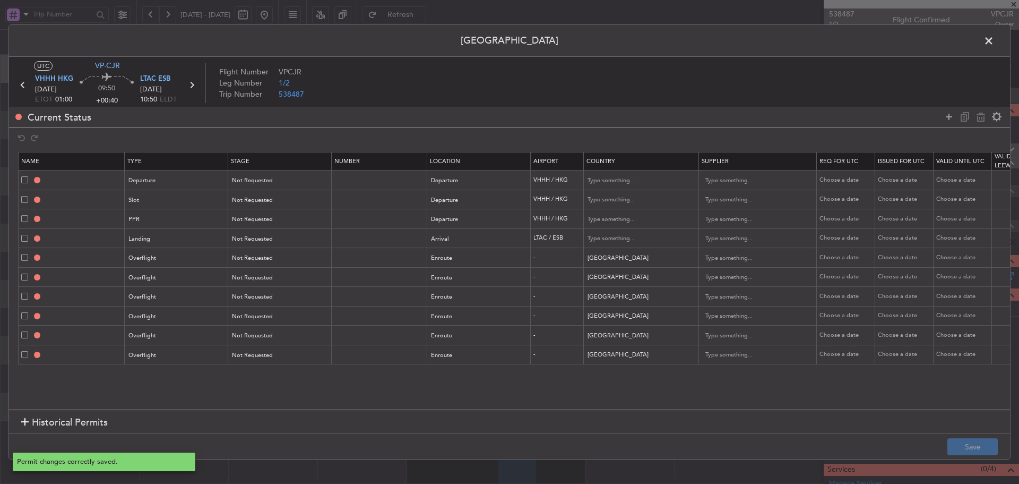
type input "NNN"
type input "TURKMENISTAN OVF"
type input "NNN"
type input "AZERBAIJAN OVF"
type input "NNN"
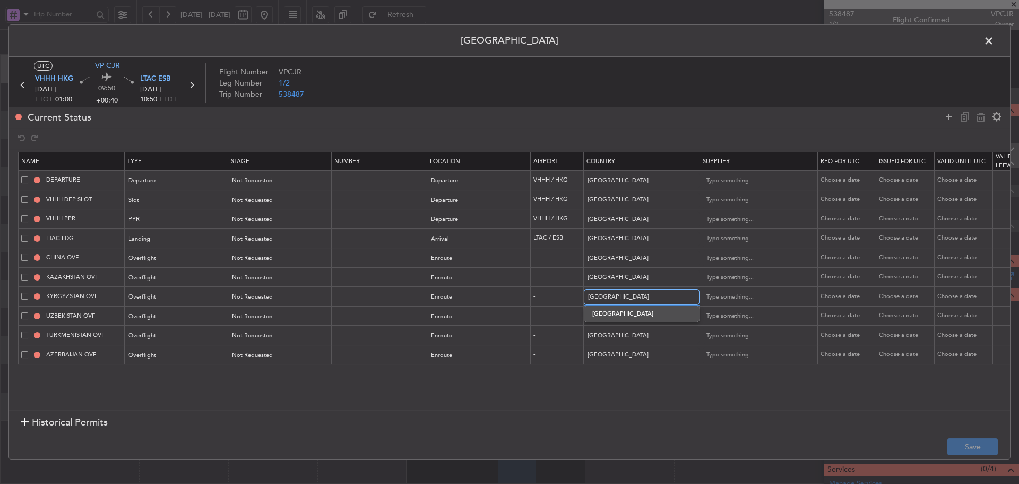
drag, startPoint x: 624, startPoint y: 298, endPoint x: 568, endPoint y: 307, distance: 56.9
click at [569, 307] on table "Name Type Stage Number Location Airport Country Supplier Req For Utc Issued For…" at bounding box center [696, 258] width 1356 height 212
click at [994, 41] on span at bounding box center [994, 43] width 0 height 21
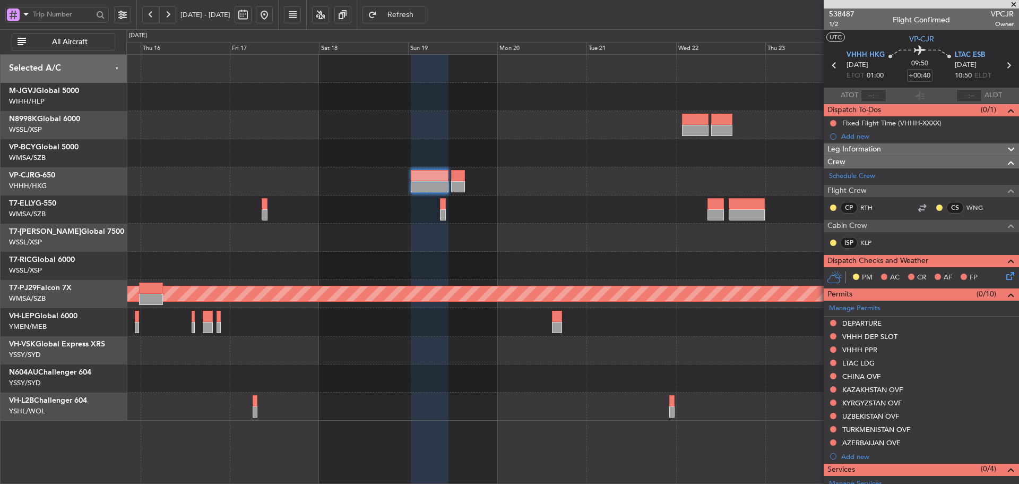
click at [640, 249] on div "Planned Maint [GEOGRAPHIC_DATA] (Sultan [PERSON_NAME] [PERSON_NAME] - Subang)" at bounding box center [572, 238] width 892 height 366
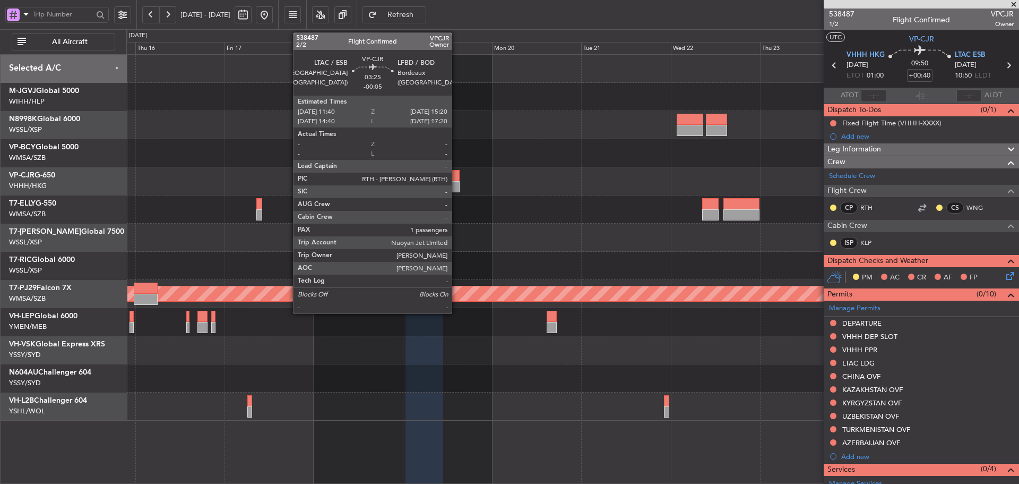
click at [457, 185] on div at bounding box center [453, 186] width 14 height 11
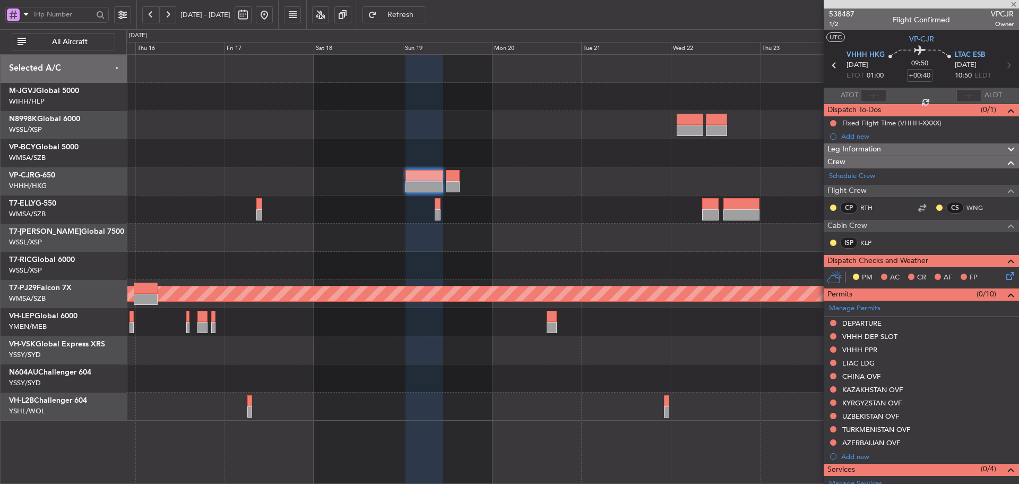
type input "-00:05"
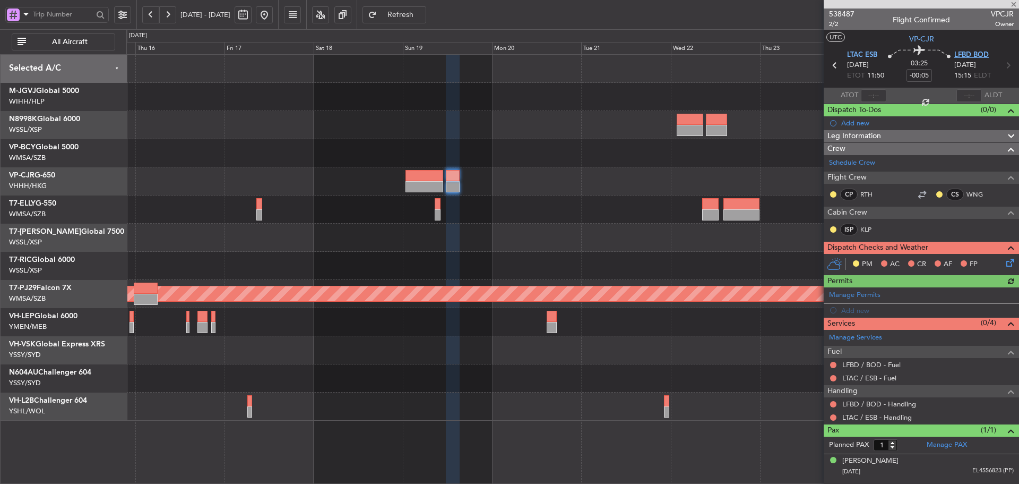
click at [969, 56] on span "LFBD BOD" at bounding box center [971, 55] width 35 height 11
click at [867, 295] on link "Manage Permits" at bounding box center [854, 295] width 51 height 11
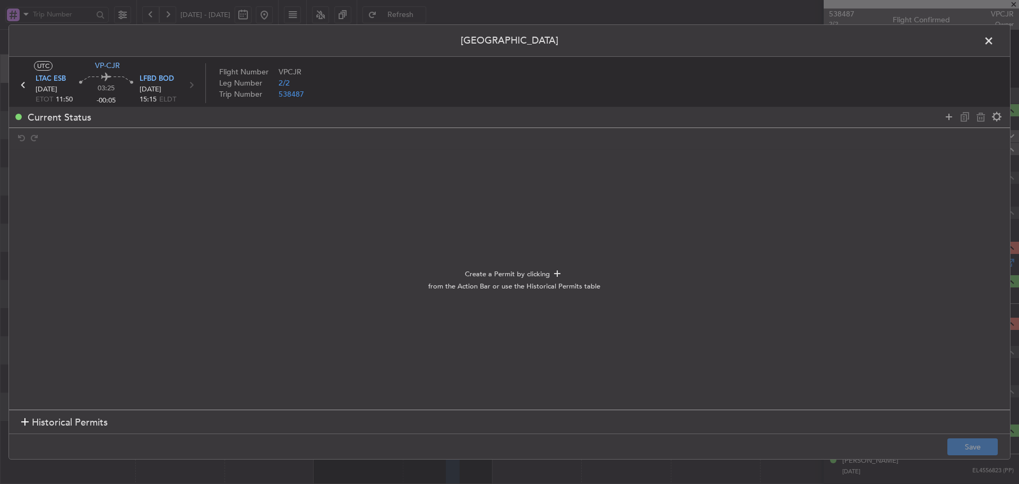
click at [24, 421] on div at bounding box center [24, 422] width 7 height 7
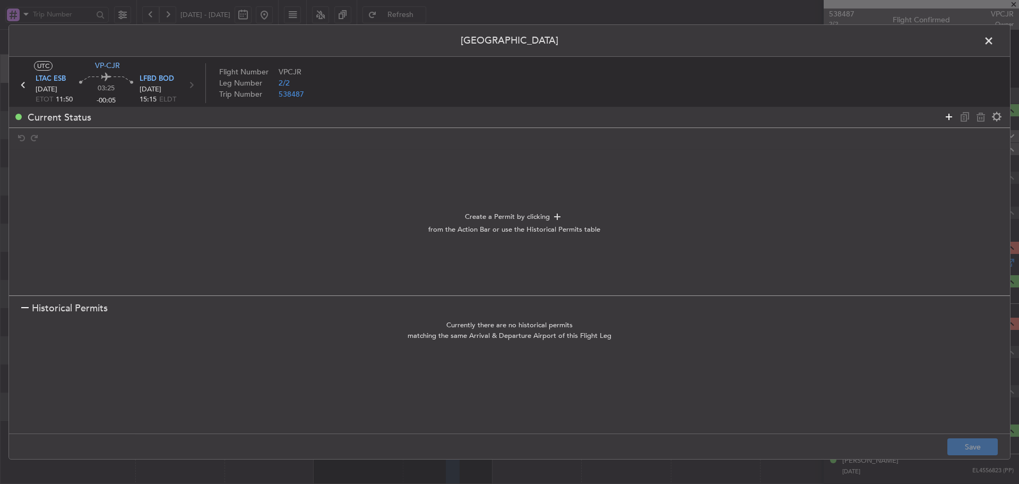
click at [949, 122] on icon at bounding box center [949, 116] width 13 height 13
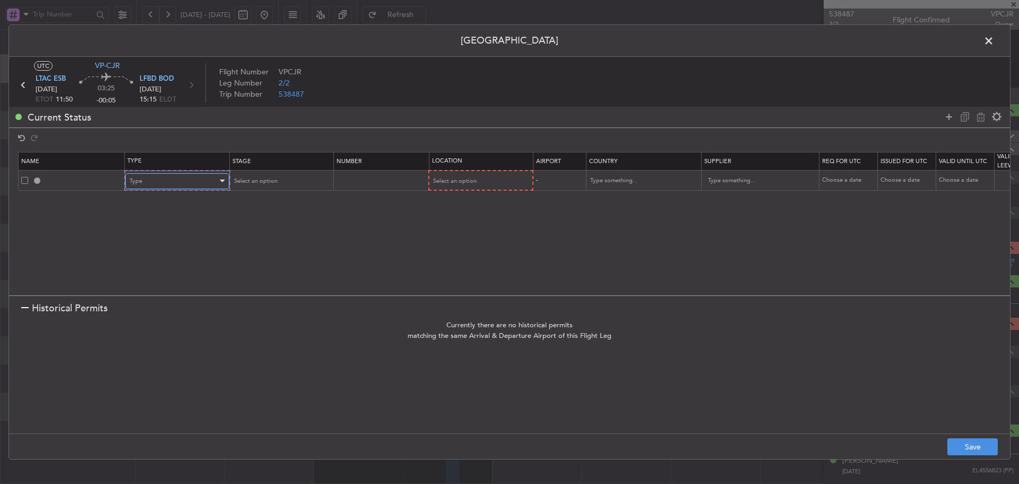
click at [196, 180] on div "Type" at bounding box center [174, 181] width 88 height 16
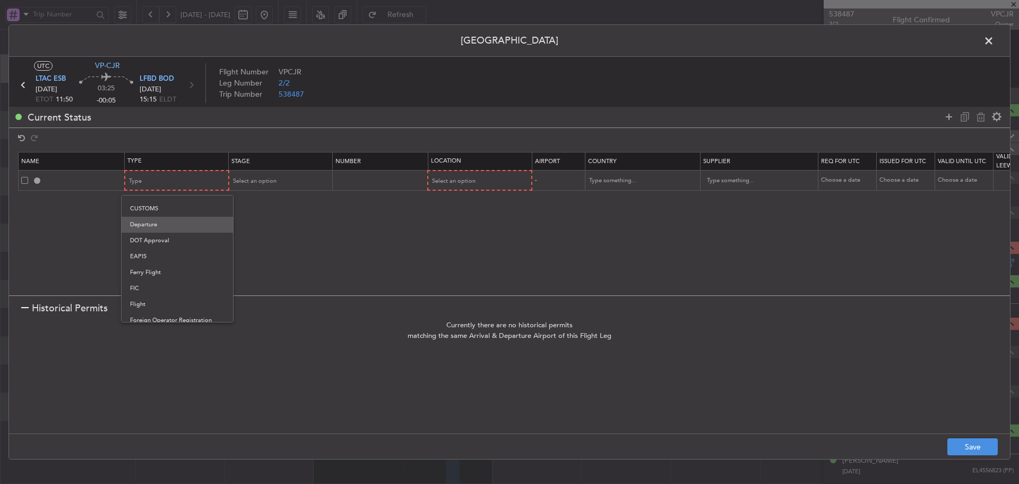
click at [158, 226] on span "Departure" at bounding box center [177, 225] width 94 height 16
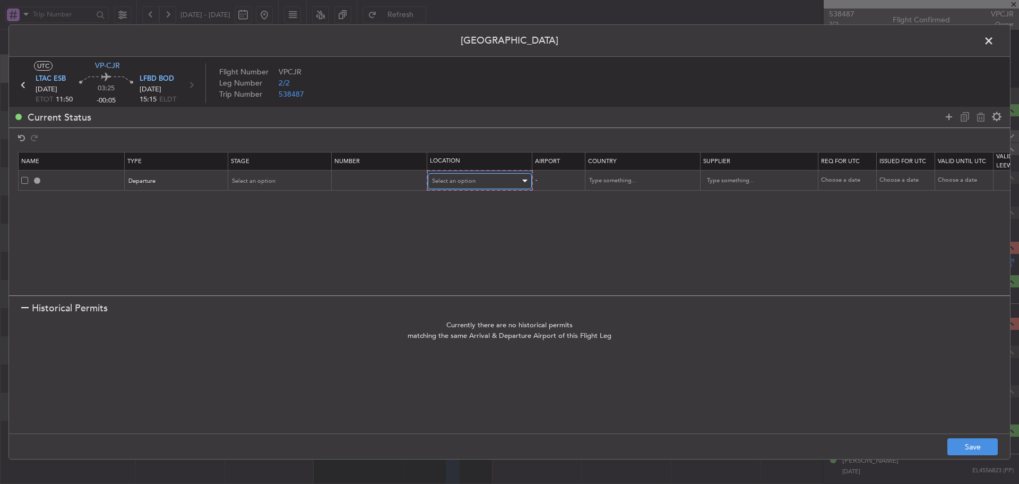
click at [452, 179] on span "Select an option" at bounding box center [454, 181] width 44 height 8
click at [456, 199] on span "Departure" at bounding box center [480, 203] width 94 height 16
click at [981, 441] on button "Save" at bounding box center [973, 446] width 50 height 17
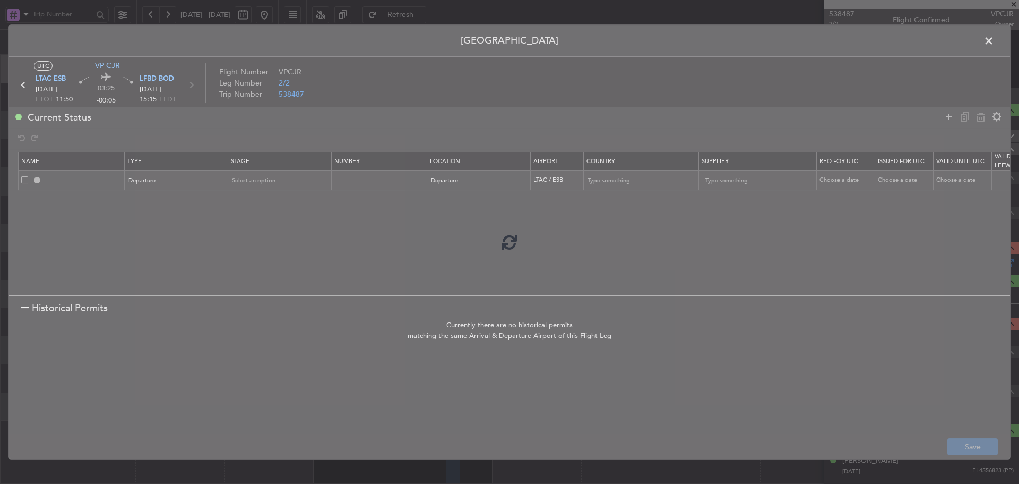
type input "DEPARTURE"
type input "[GEOGRAPHIC_DATA]"
type input "NNN"
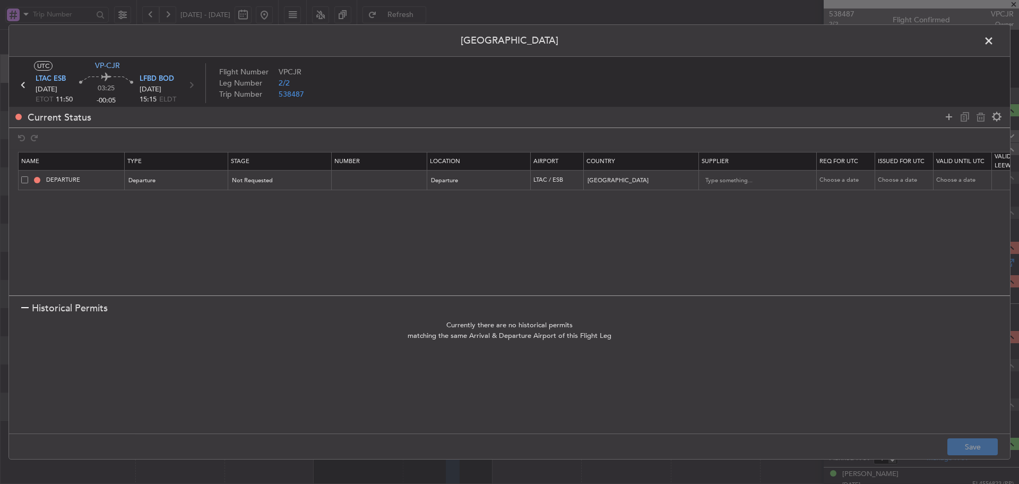
click at [994, 45] on span at bounding box center [994, 43] width 0 height 21
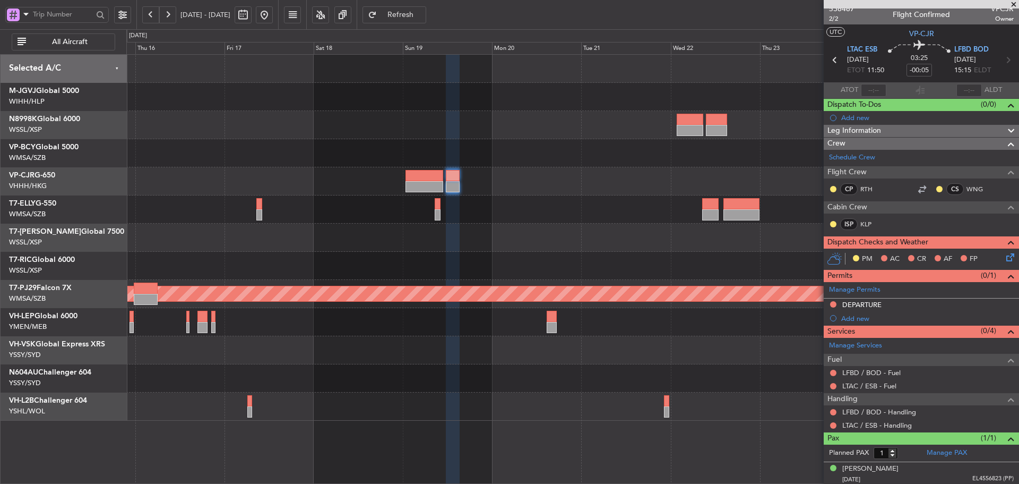
scroll to position [7, 0]
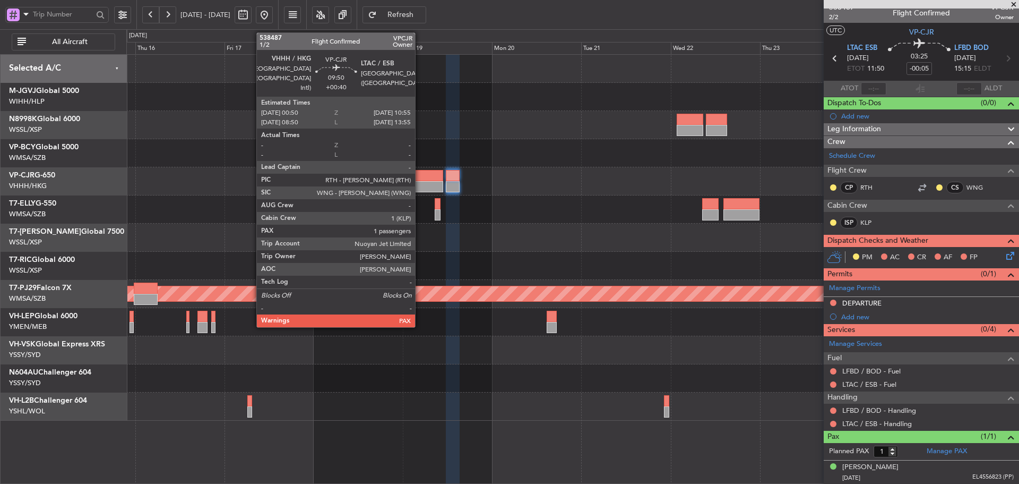
click at [420, 182] on div at bounding box center [425, 186] width 38 height 11
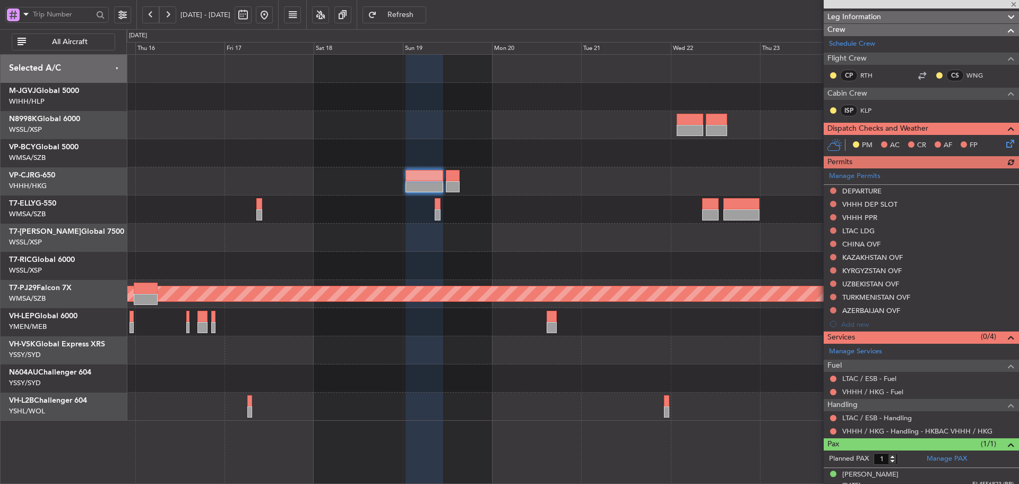
scroll to position [140, 0]
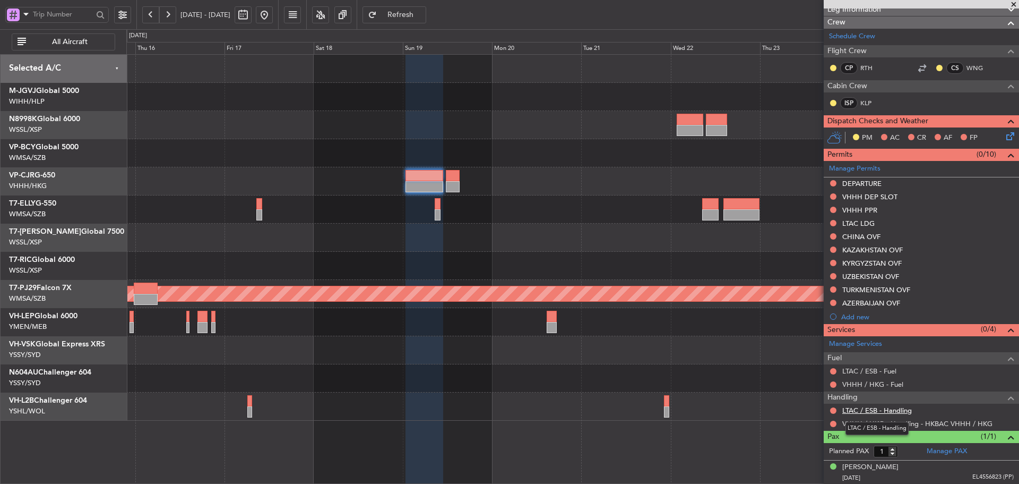
click at [875, 410] on link "LTAC / ESB - Handling" at bounding box center [877, 410] width 70 height 9
click at [423, 16] on span "Refreshing..." at bounding box center [401, 14] width 44 height 7
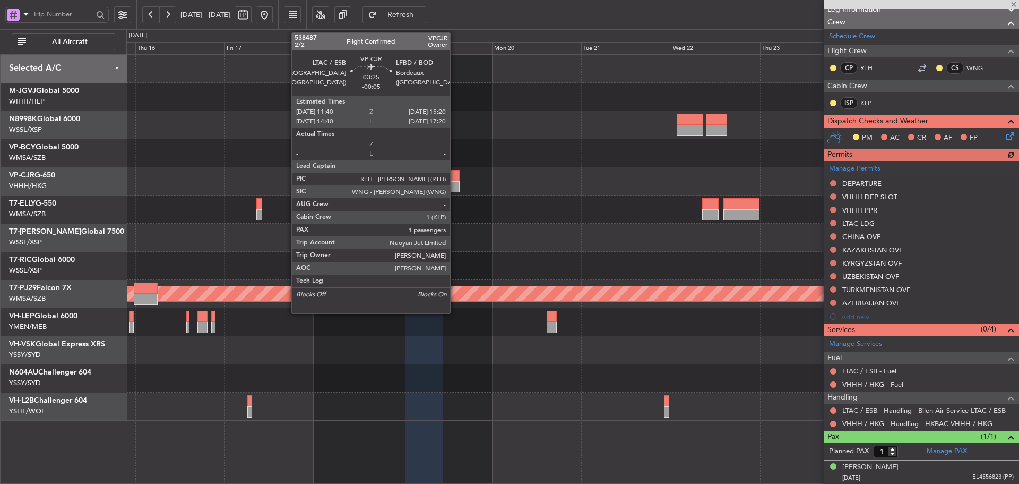
click at [455, 184] on div at bounding box center [453, 186] width 14 height 11
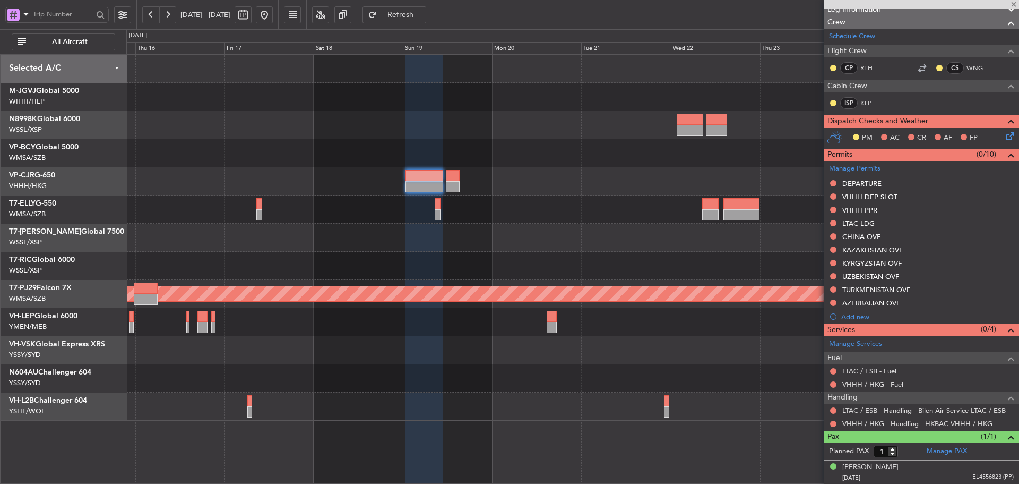
type input "-00:05"
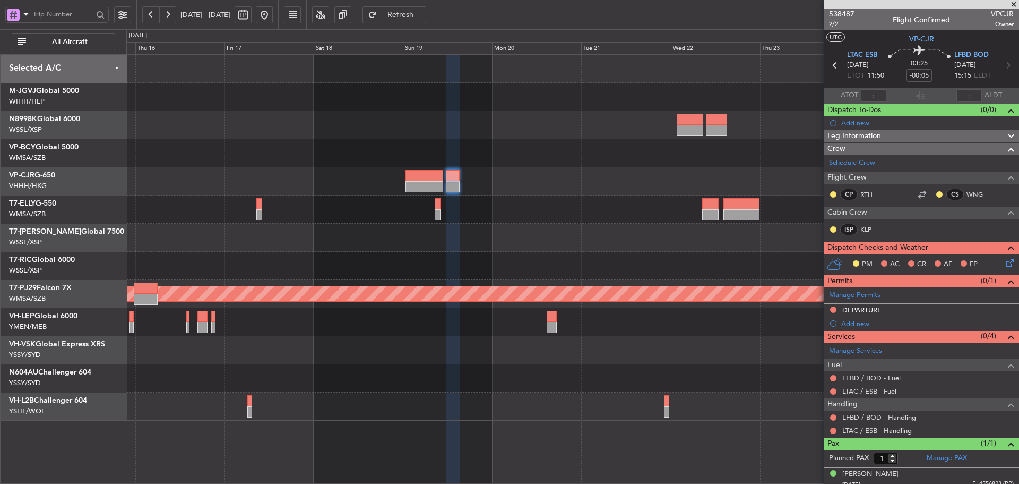
click at [879, 428] on div "LFBD / BOD - Handling" at bounding box center [879, 428] width 0 height 0
click at [905, 432] on mat-tooltip-component "Complete" at bounding box center [918, 423] width 46 height 28
click at [892, 432] on link "LTAC / ESB - Handling" at bounding box center [877, 430] width 70 height 9
click at [883, 418] on link "LFBD / BOD - Handling" at bounding box center [879, 416] width 74 height 9
click at [423, 16] on span "Refresh" at bounding box center [401, 14] width 44 height 7
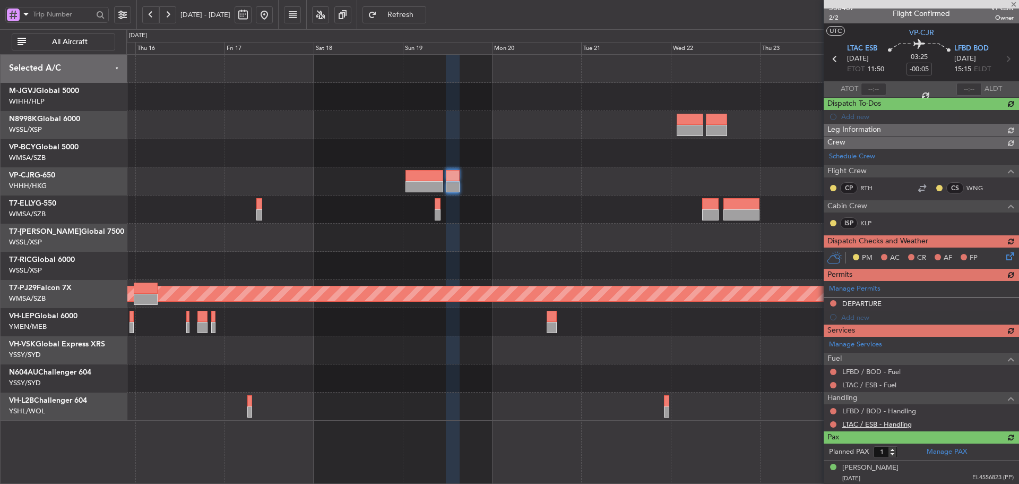
scroll to position [7, 0]
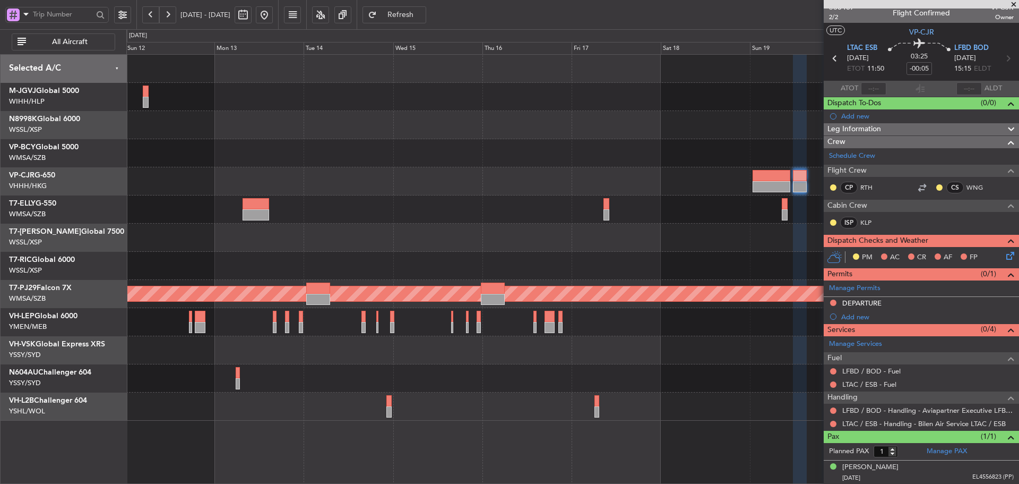
click at [672, 146] on div at bounding box center [572, 153] width 892 height 28
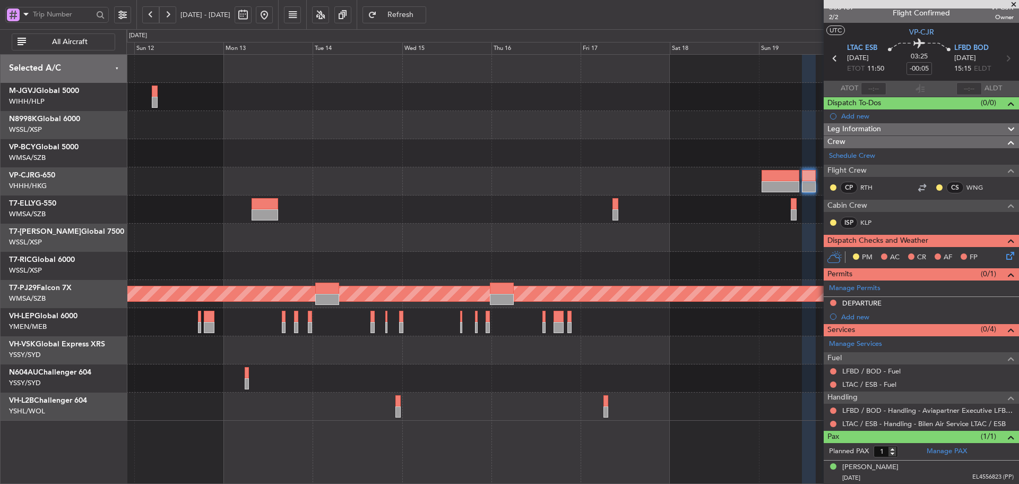
click at [692, 151] on div "Planned Maint [GEOGRAPHIC_DATA] (Seletar) Planned Maint [GEOGRAPHIC_DATA] (Sult…" at bounding box center [572, 238] width 892 height 366
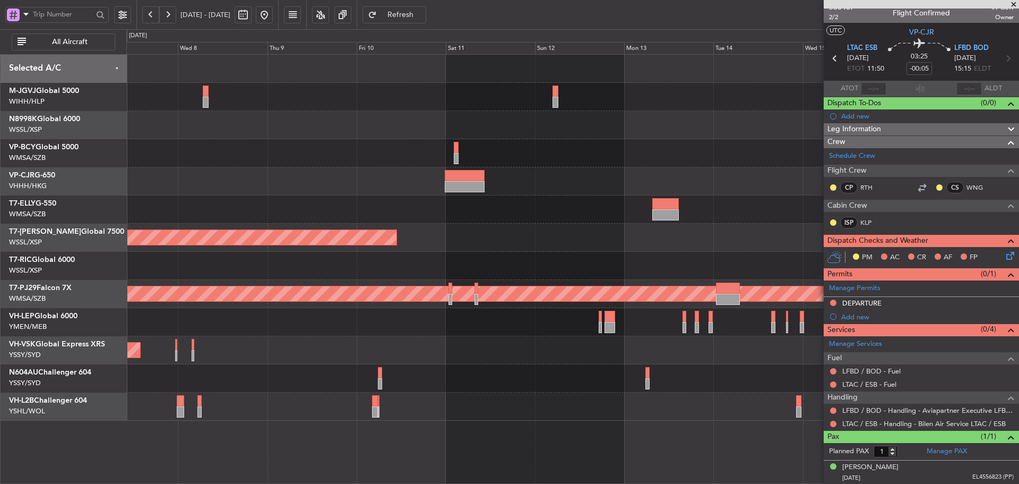
click at [718, 226] on div "Planned Maint [GEOGRAPHIC_DATA] (Seletar) Planned Maint [GEOGRAPHIC_DATA] (Sult…" at bounding box center [572, 238] width 892 height 366
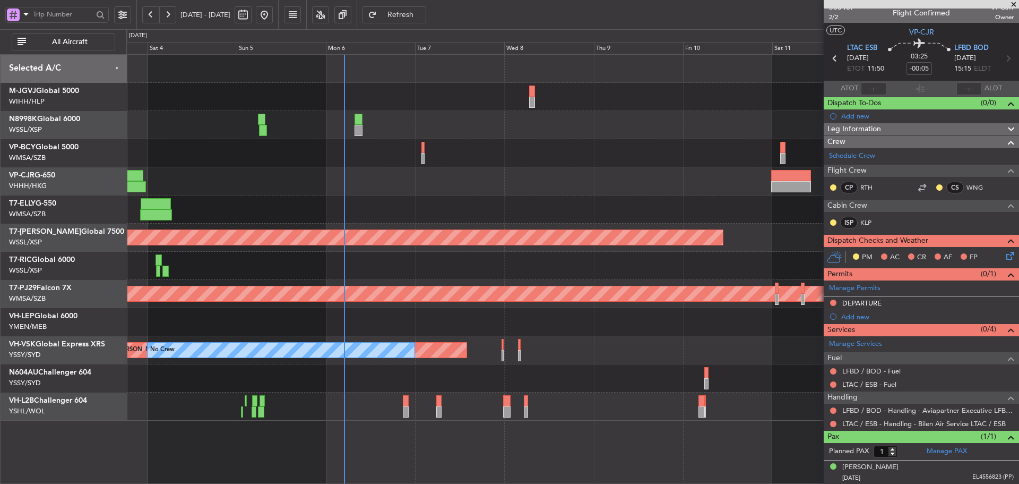
click at [582, 220] on div at bounding box center [572, 209] width 892 height 28
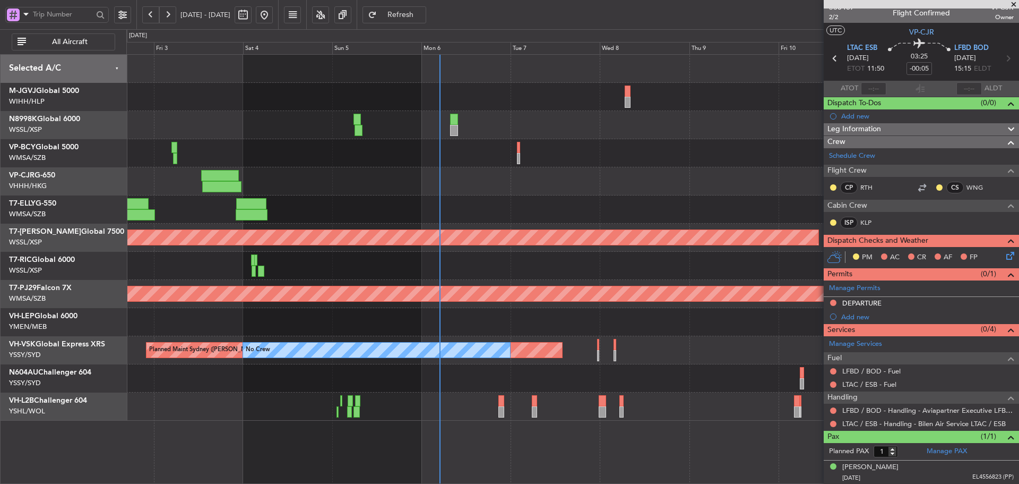
click at [1016, 5] on span at bounding box center [1014, 5] width 11 height 10
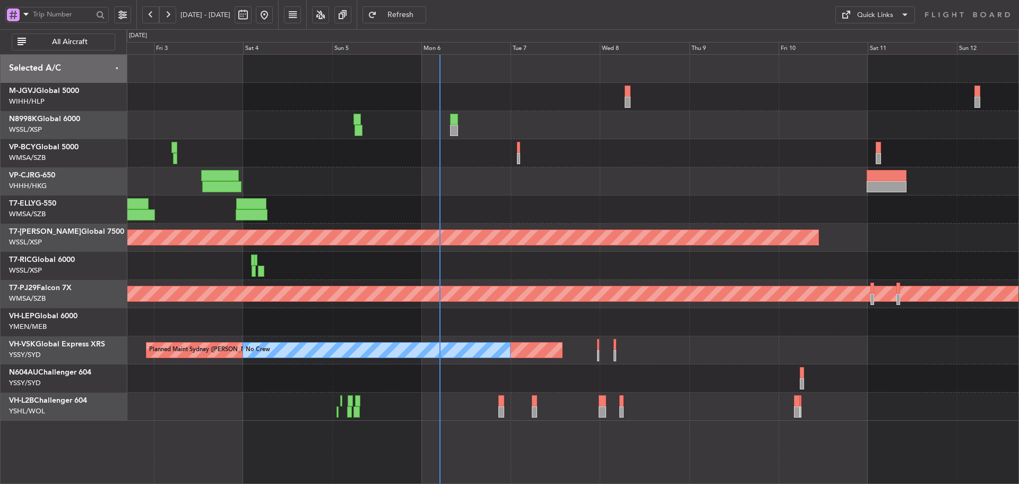
type input "0"
click at [49, 175] on link "VP-CJR G-650" at bounding box center [32, 174] width 46 height 7
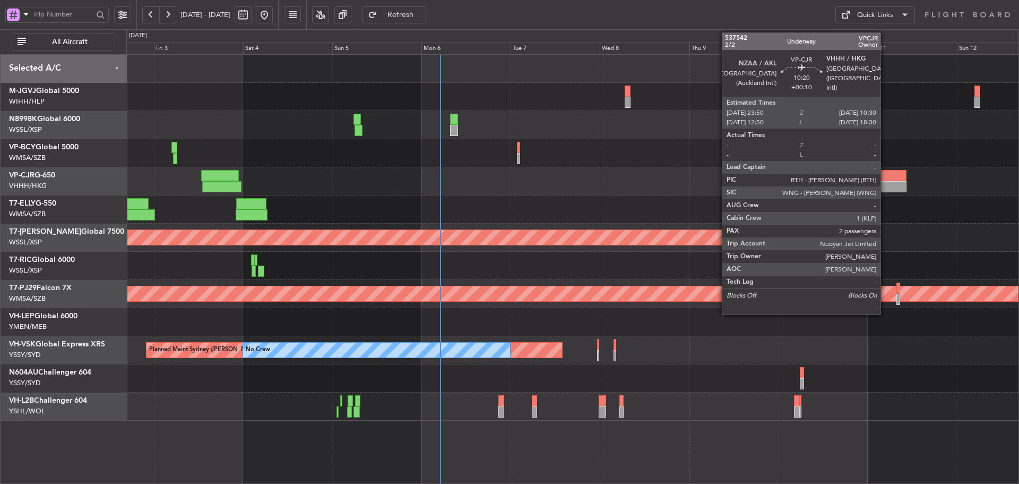
click at [885, 177] on div at bounding box center [887, 175] width 40 height 11
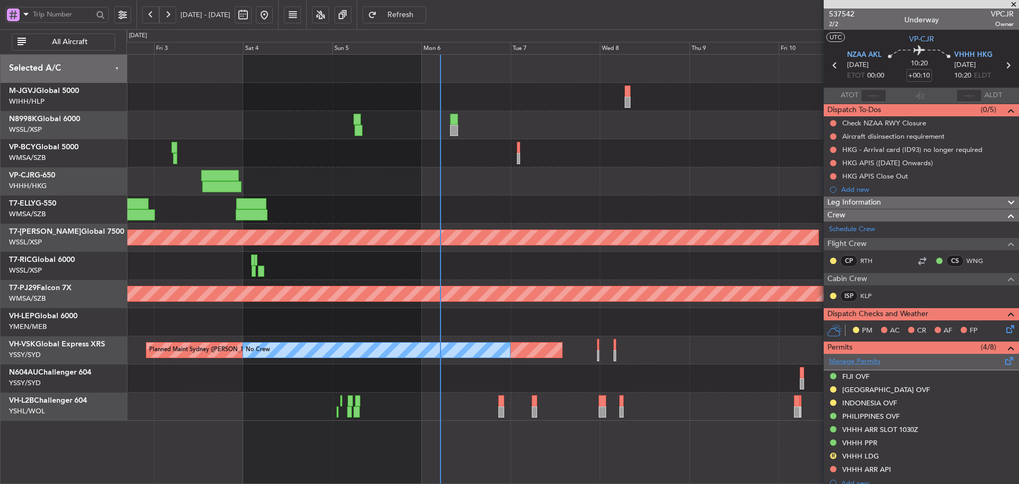
click at [854, 364] on link "Manage Permits" at bounding box center [854, 361] width 51 height 11
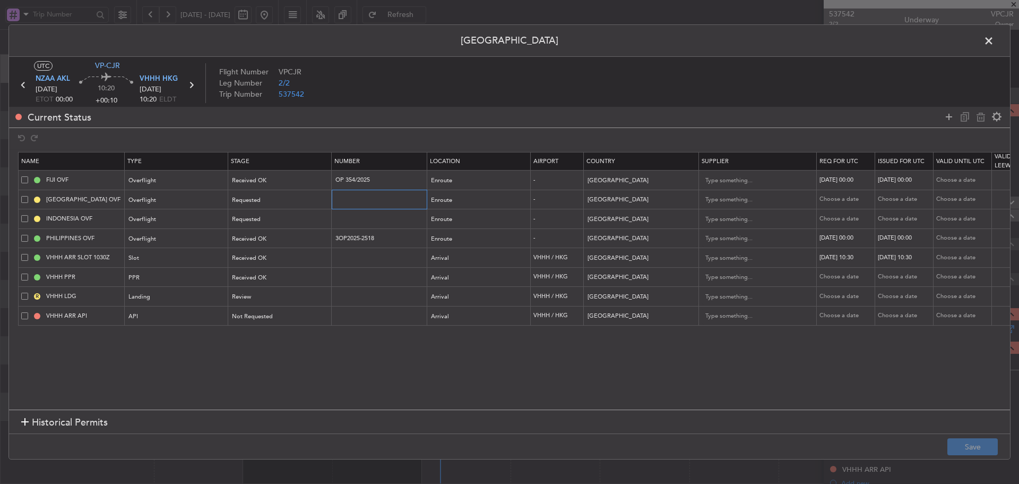
click at [358, 201] on input "text" at bounding box center [380, 199] width 92 height 9
paste input "PNG/2025/DOT 497"
type input "PNG/2025/DOT 497"
click at [306, 200] on div "Requested" at bounding box center [277, 200] width 88 height 16
click at [292, 286] on span "Received OK" at bounding box center [280, 286] width 94 height 16
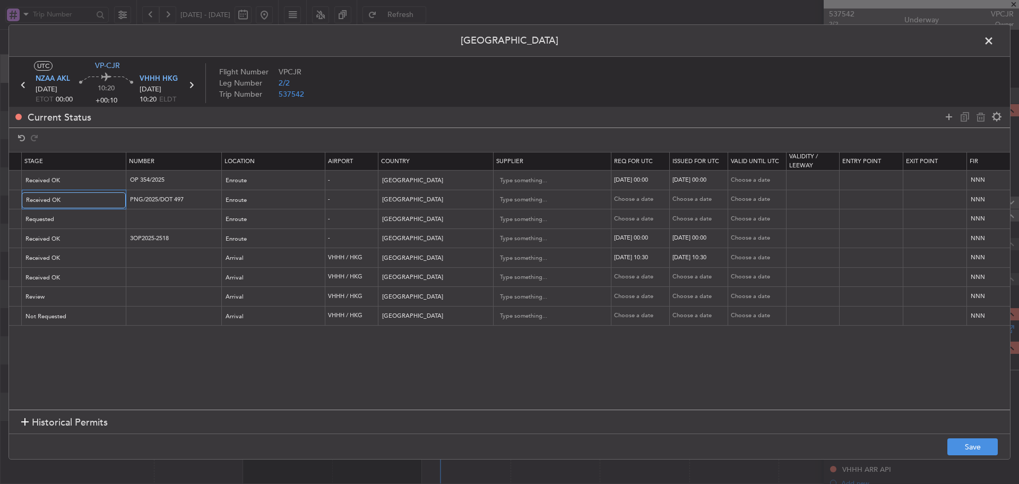
scroll to position [0, 314]
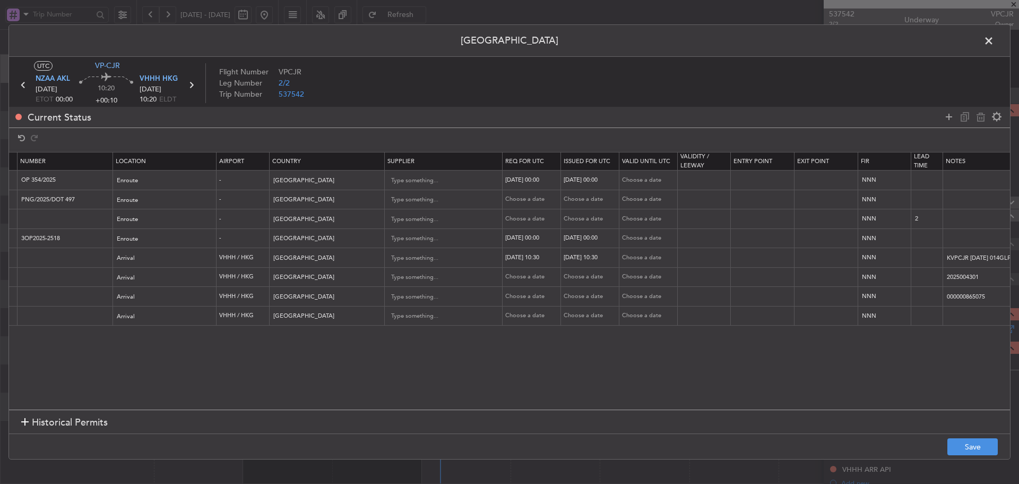
click at [532, 195] on div "Choose a date" at bounding box center [532, 199] width 55 height 9
select select "10"
select select "2025"
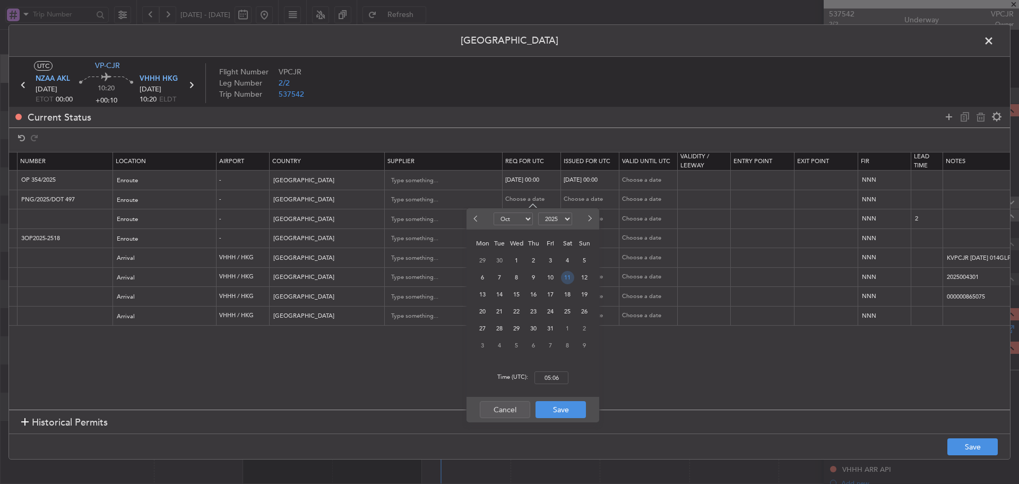
click at [567, 276] on span "11" at bounding box center [567, 277] width 13 height 13
type input "00:00"
click at [565, 410] on button "Save" at bounding box center [561, 409] width 50 height 17
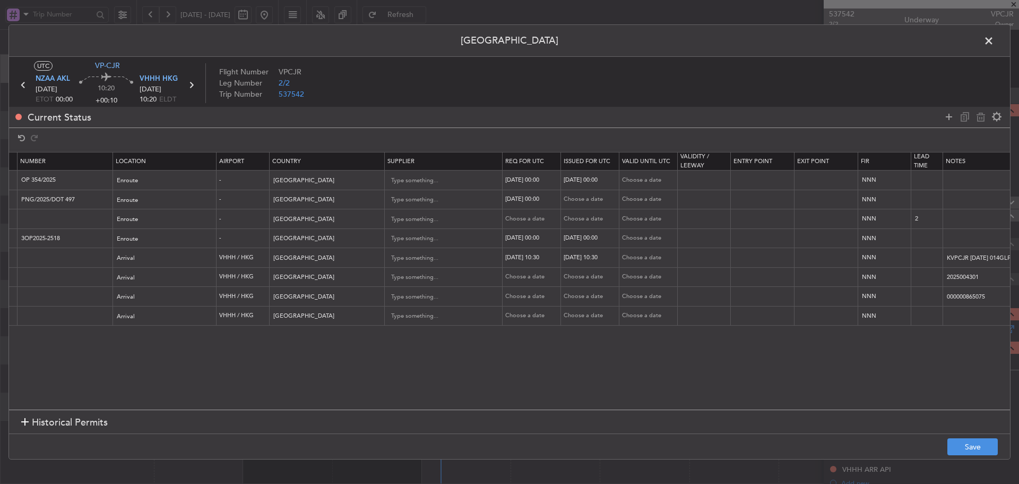
click at [579, 198] on div "Choose a date" at bounding box center [591, 199] width 55 height 9
select select "10"
select select "2025"
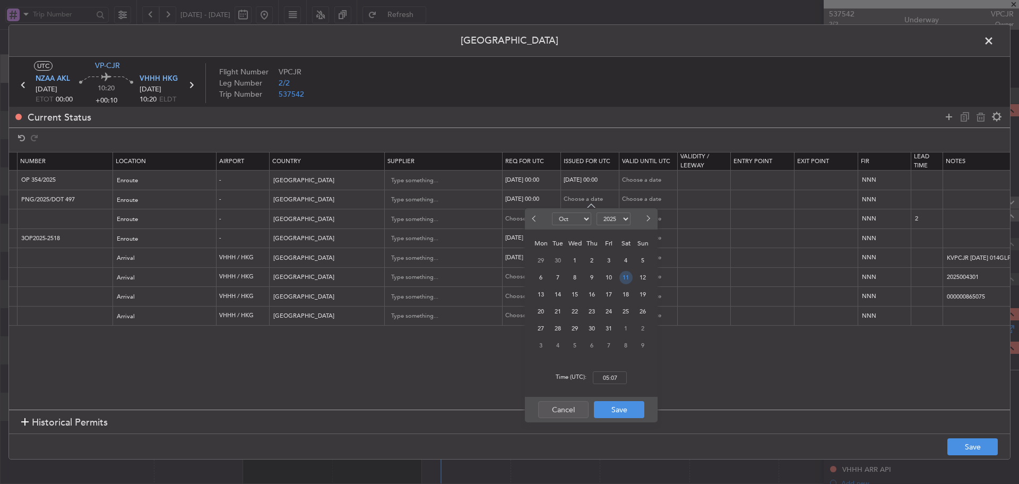
click at [626, 280] on span "11" at bounding box center [626, 277] width 13 height 13
type input "00:00"
click at [616, 412] on button "Save" at bounding box center [619, 409] width 50 height 17
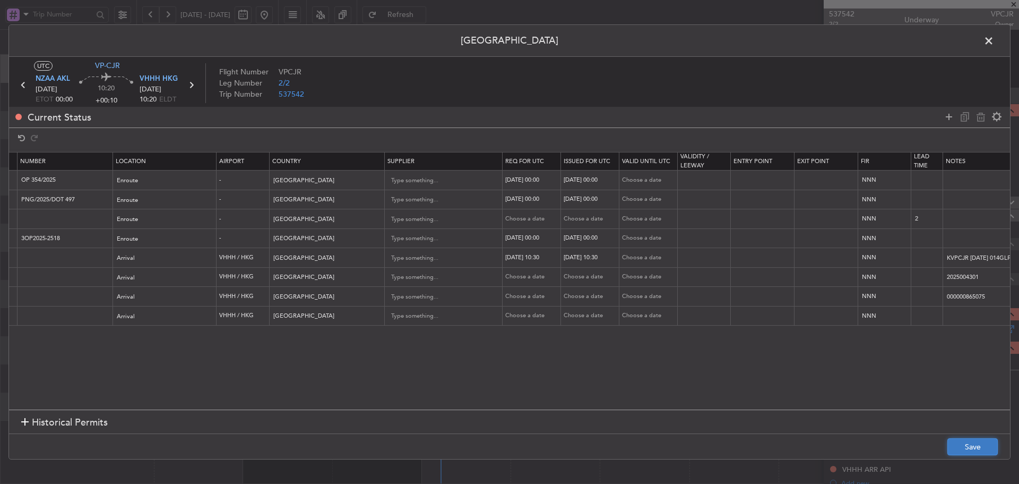
click at [967, 449] on button "Save" at bounding box center [973, 446] width 50 height 17
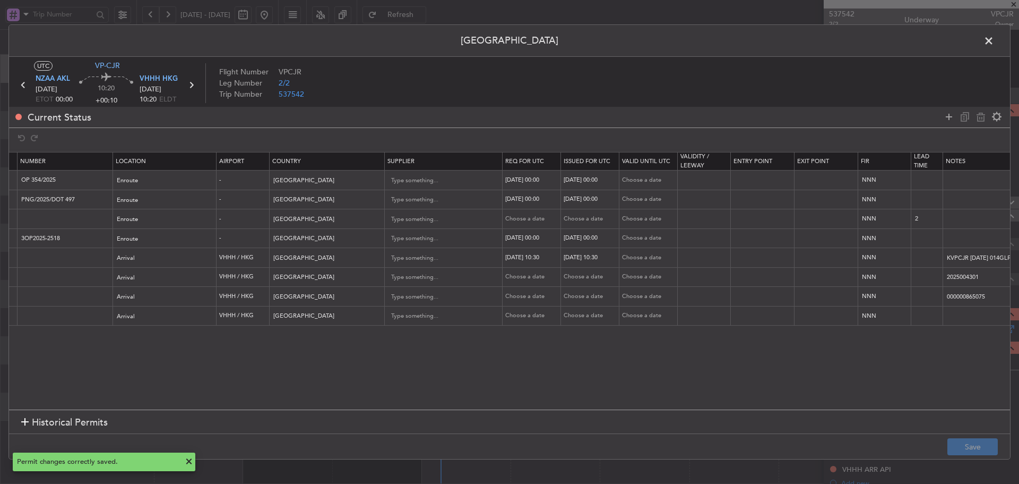
click at [994, 45] on span at bounding box center [994, 43] width 0 height 21
